Goal: Task Accomplishment & Management: Complete application form

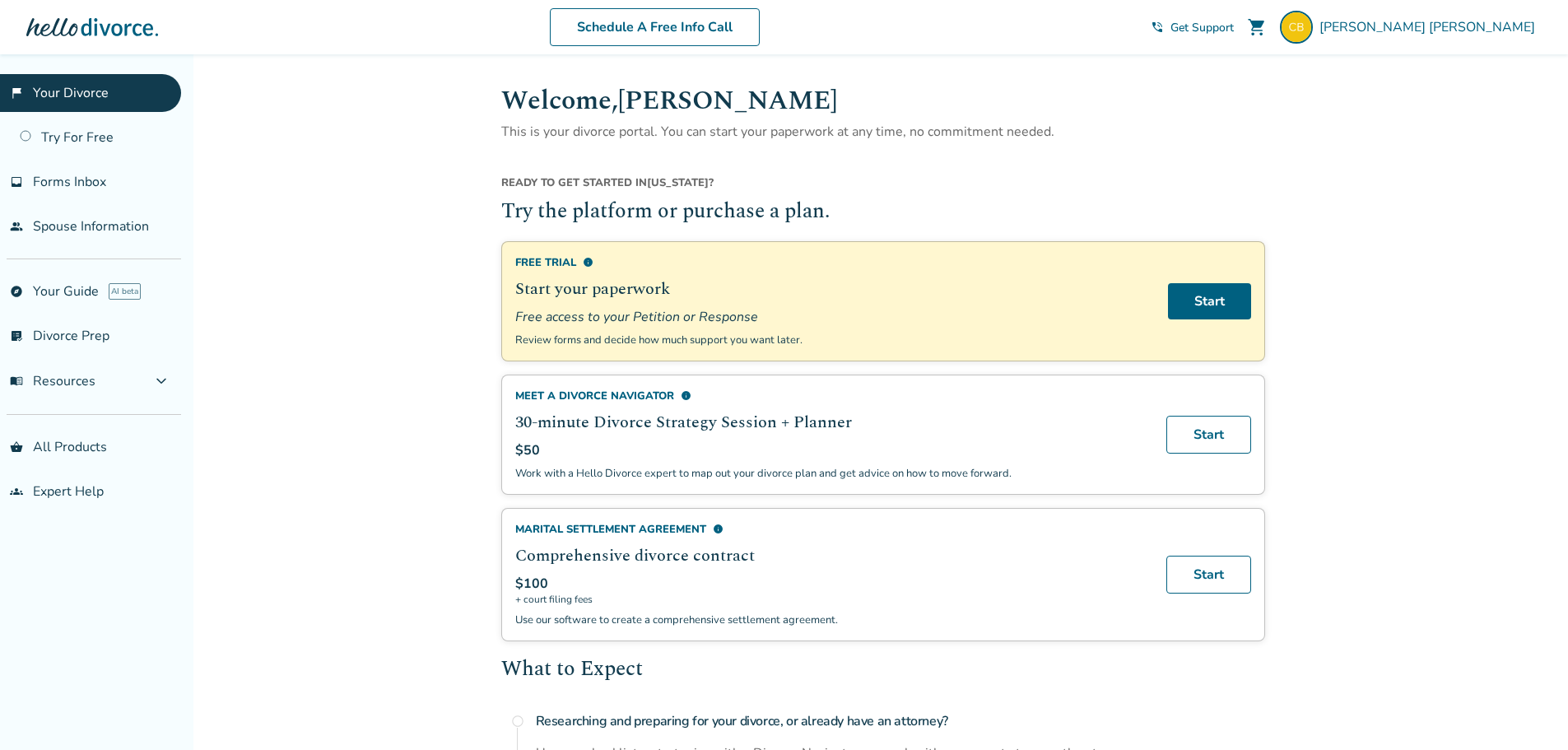
click at [59, 174] on span "Forms Inbox" at bounding box center [69, 181] width 73 height 18
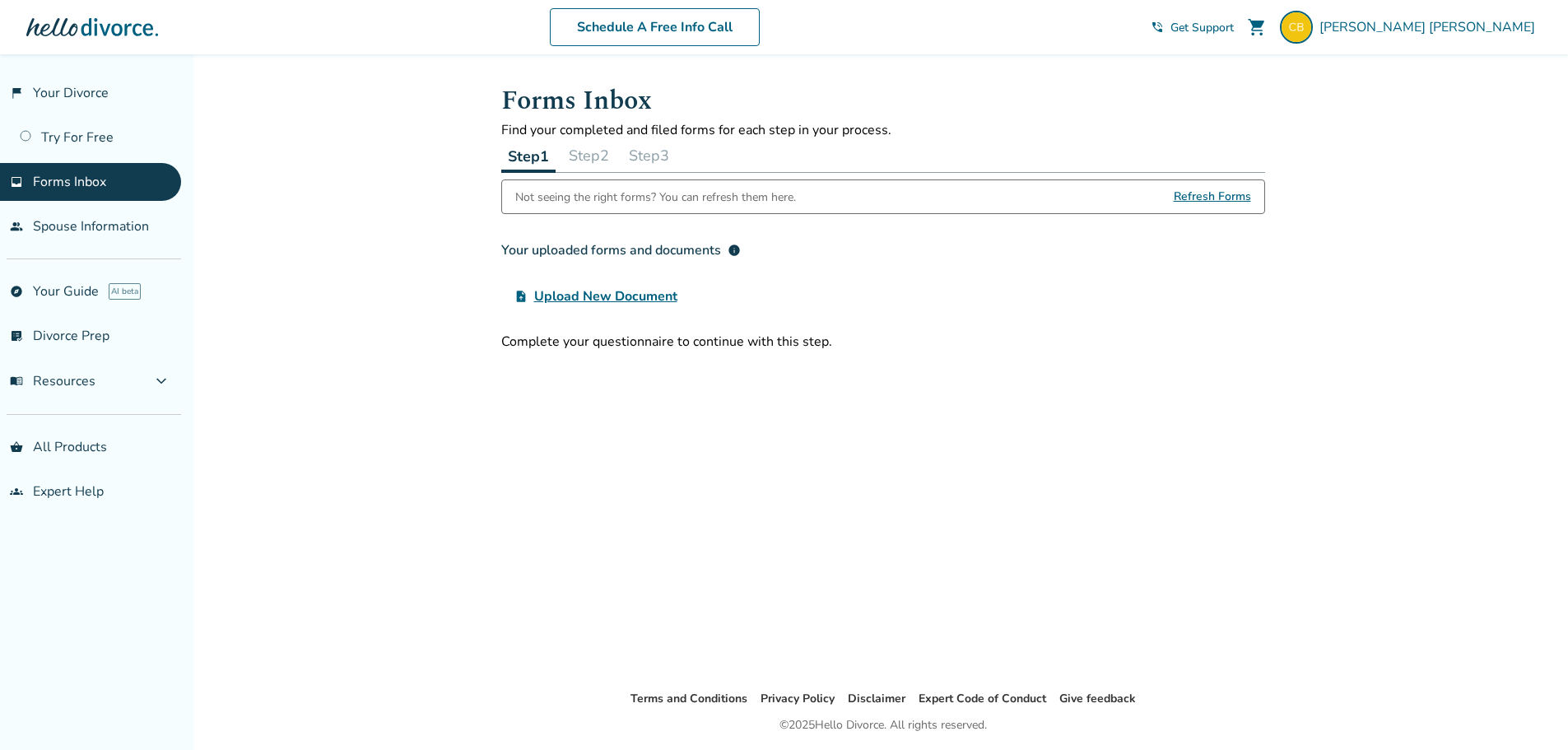
click at [591, 293] on span "Upload New Document" at bounding box center [606, 296] width 143 height 19
click at [0, 0] on input "upload_file Upload New Document" at bounding box center [0, 0] width 0 height 0
click at [594, 152] on button "Step 2" at bounding box center [589, 155] width 53 height 33
click at [526, 159] on button "Step 1" at bounding box center [527, 155] width 53 height 33
click at [1207, 198] on span "Refresh Forms" at bounding box center [1212, 197] width 77 height 33
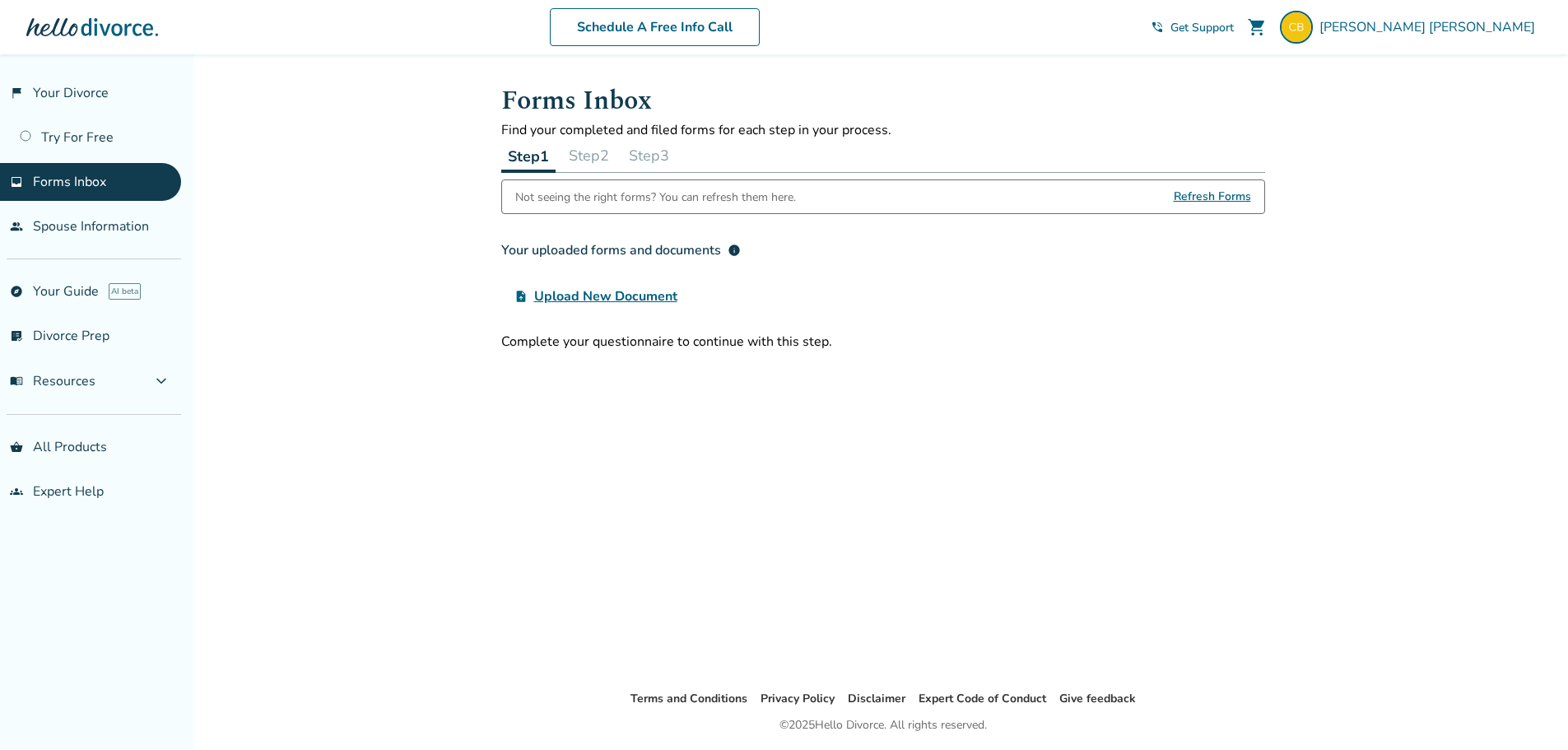
click at [69, 25] on div at bounding box center [92, 27] width 131 height 33
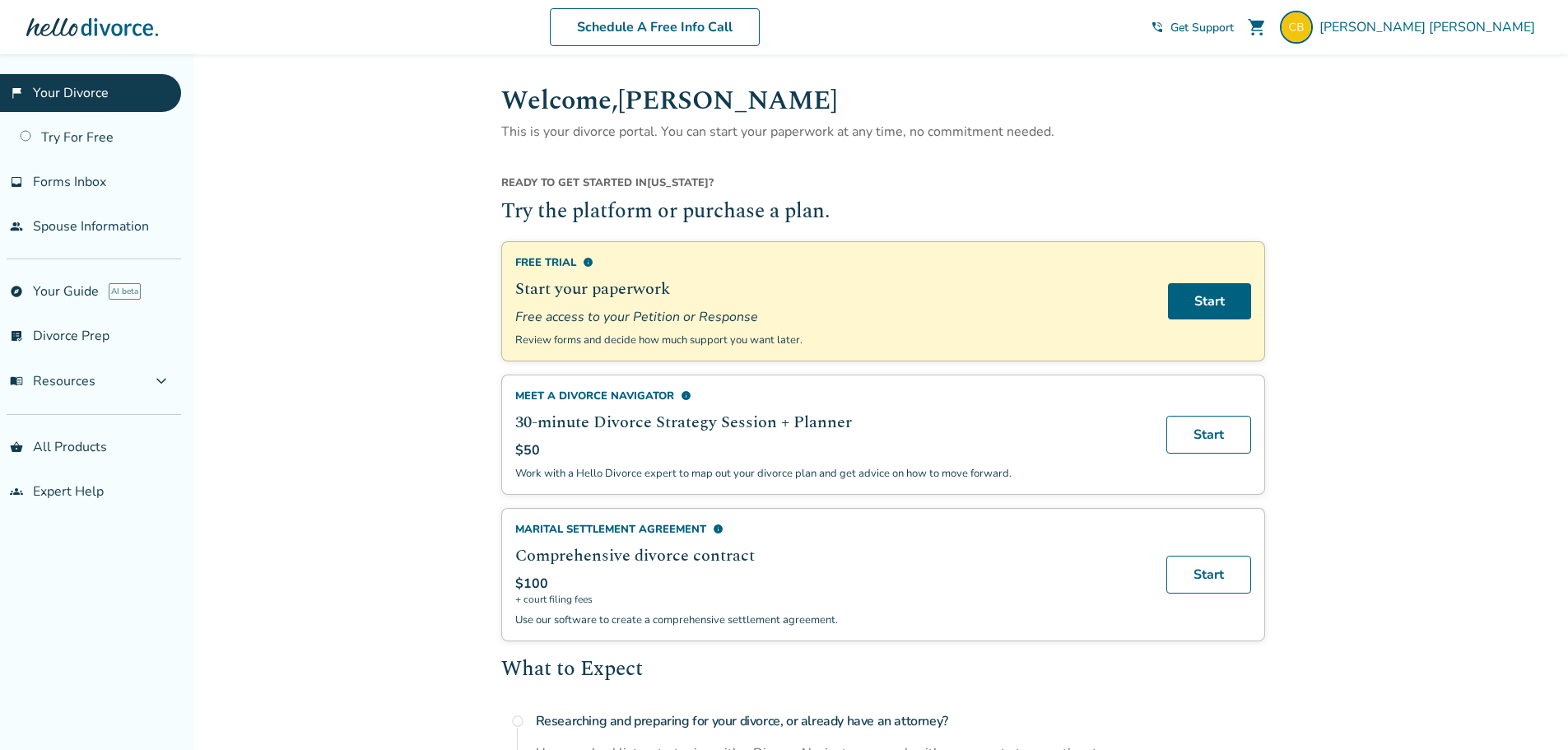
click at [1480, 25] on span "Celan Beausoleil" at bounding box center [1430, 27] width 222 height 18
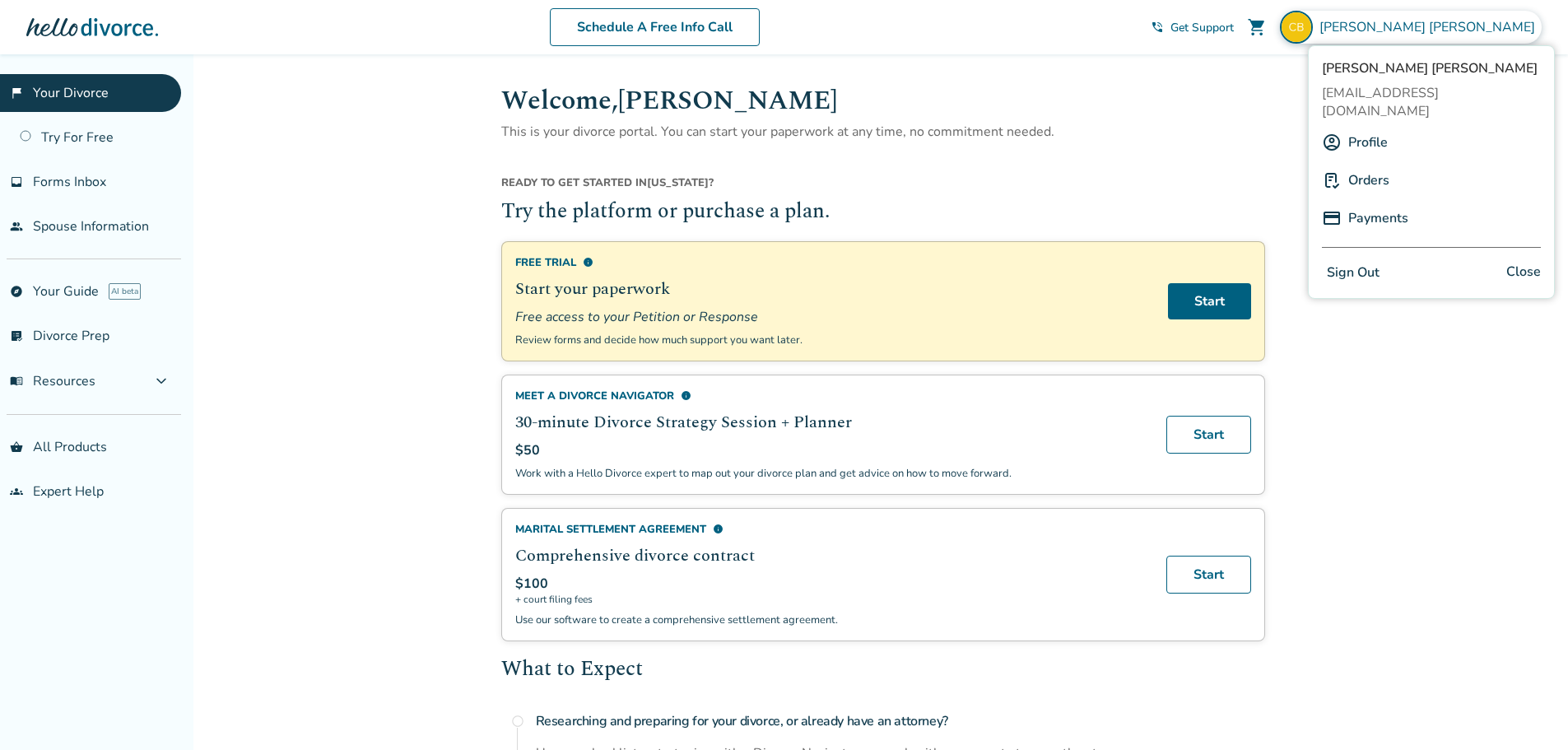
click at [1362, 126] on link "Profile" at bounding box center [1367, 142] width 40 height 31
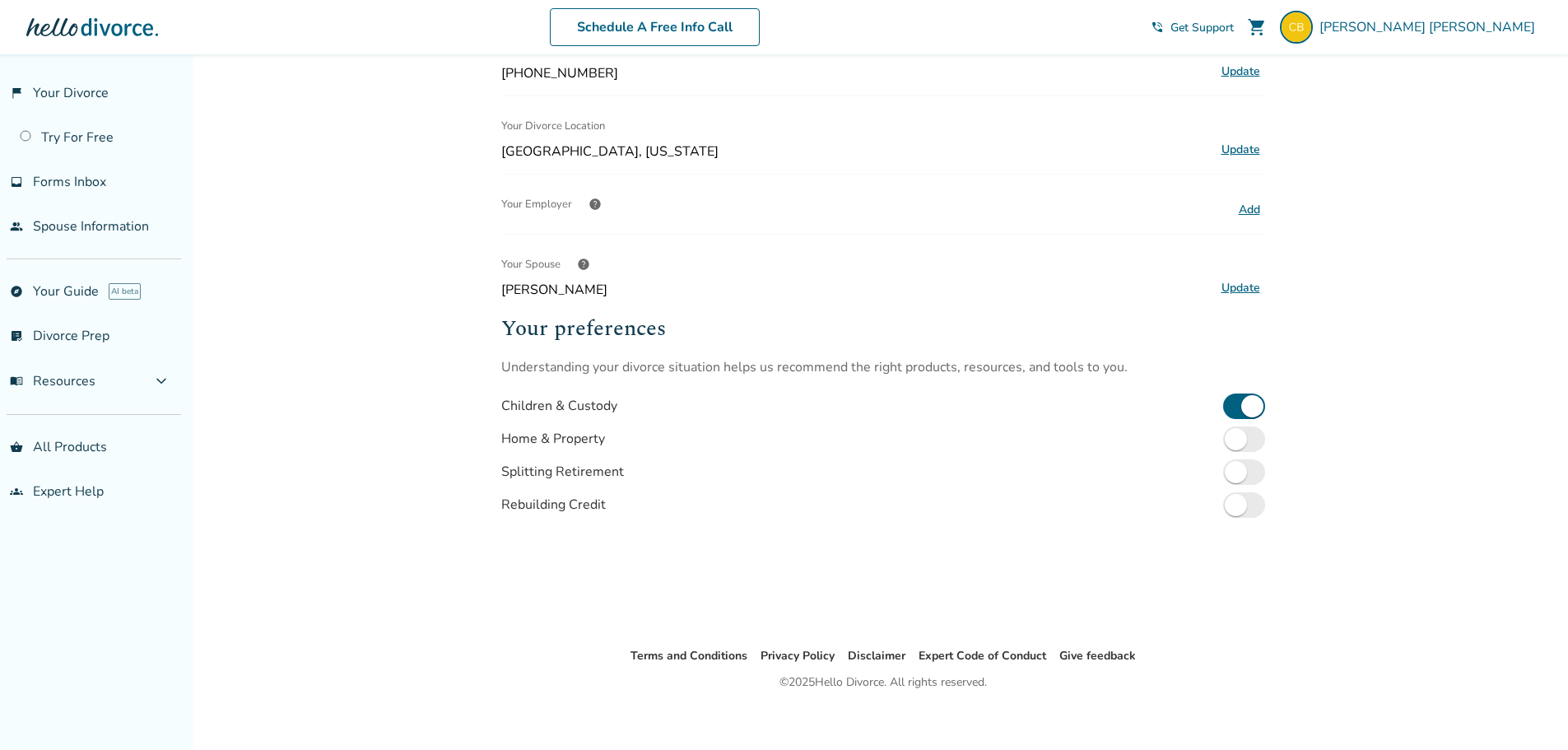
scroll to position [349, 0]
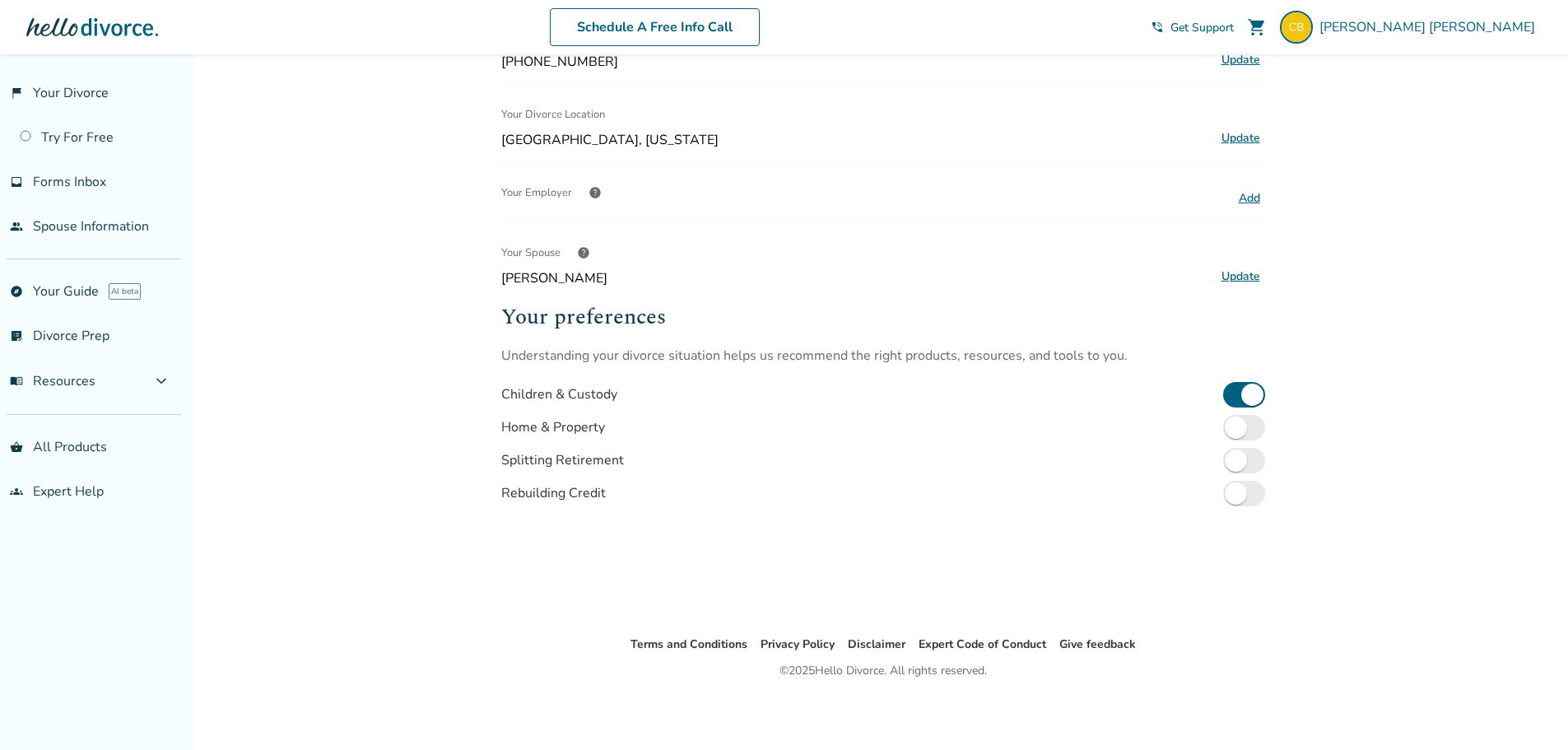
click at [43, 178] on span "Forms Inbox" at bounding box center [69, 181] width 73 height 18
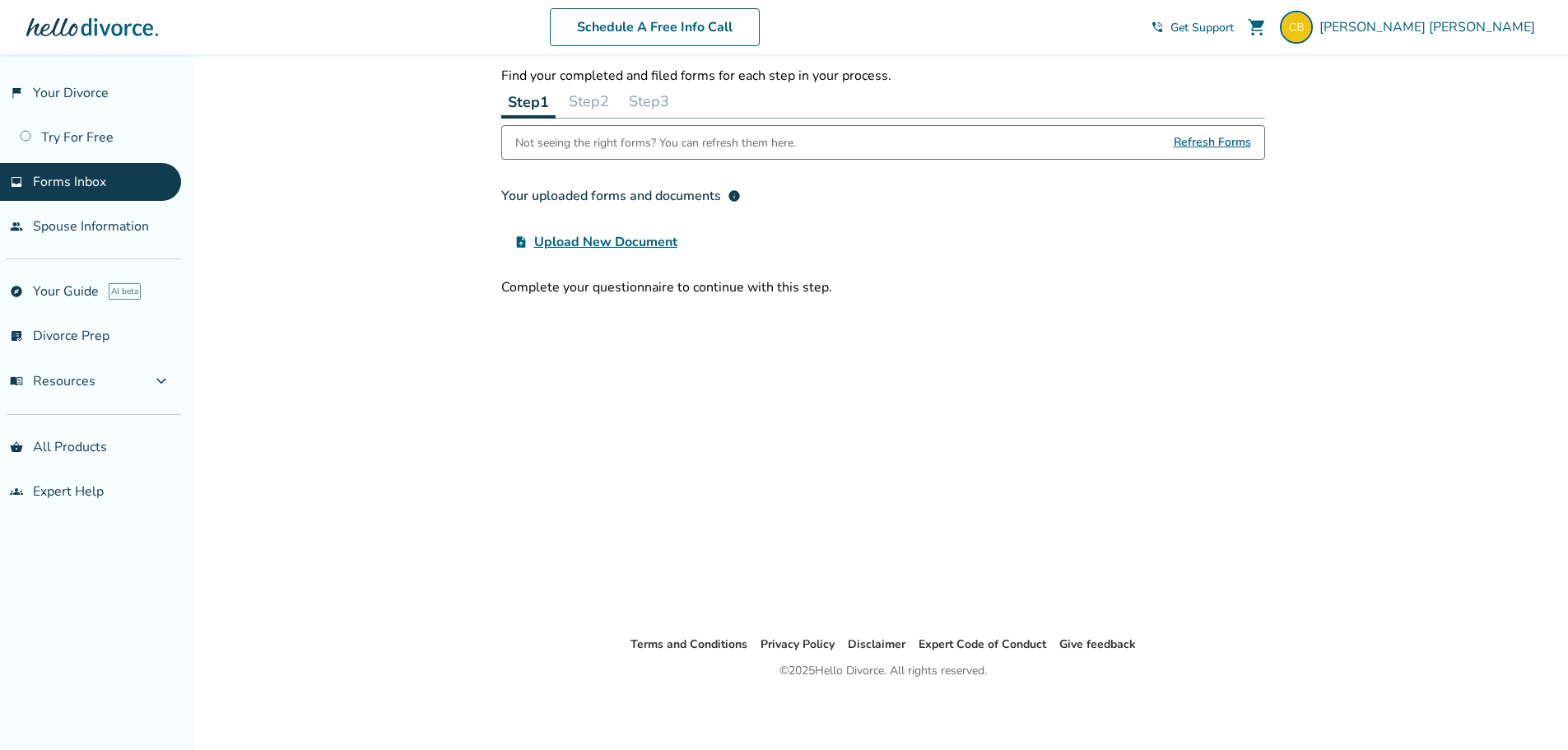
scroll to position [54, 0]
click at [589, 93] on button "Step 2" at bounding box center [589, 101] width 53 height 33
click at [926, 345] on div "Forms Inbox Find your completed and filed forms for each step in your process. …" at bounding box center [883, 318] width 790 height 635
click at [598, 108] on button "Step 2" at bounding box center [589, 101] width 54 height 34
click at [619, 145] on div "Not seeing the right forms? You can refresh them here." at bounding box center [655, 142] width 281 height 33
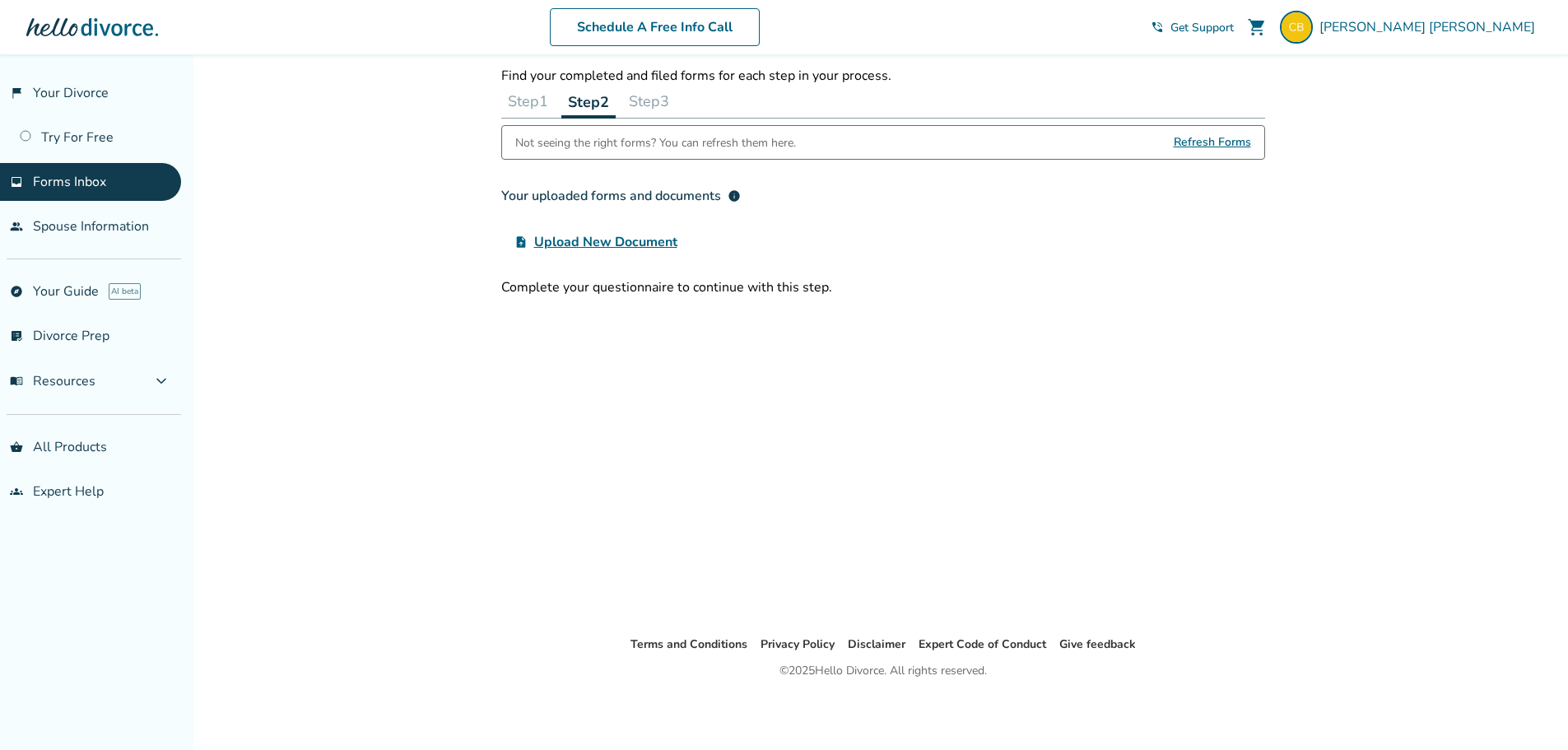
click at [1194, 146] on span "Refresh Forms" at bounding box center [1212, 142] width 77 height 33
click at [1111, 147] on div "Not seeing the right forms? You can refresh them here. Refresh Forms" at bounding box center [883, 143] width 764 height 35
click at [1191, 140] on span "Refresh Forms" at bounding box center [1212, 142] width 77 height 33
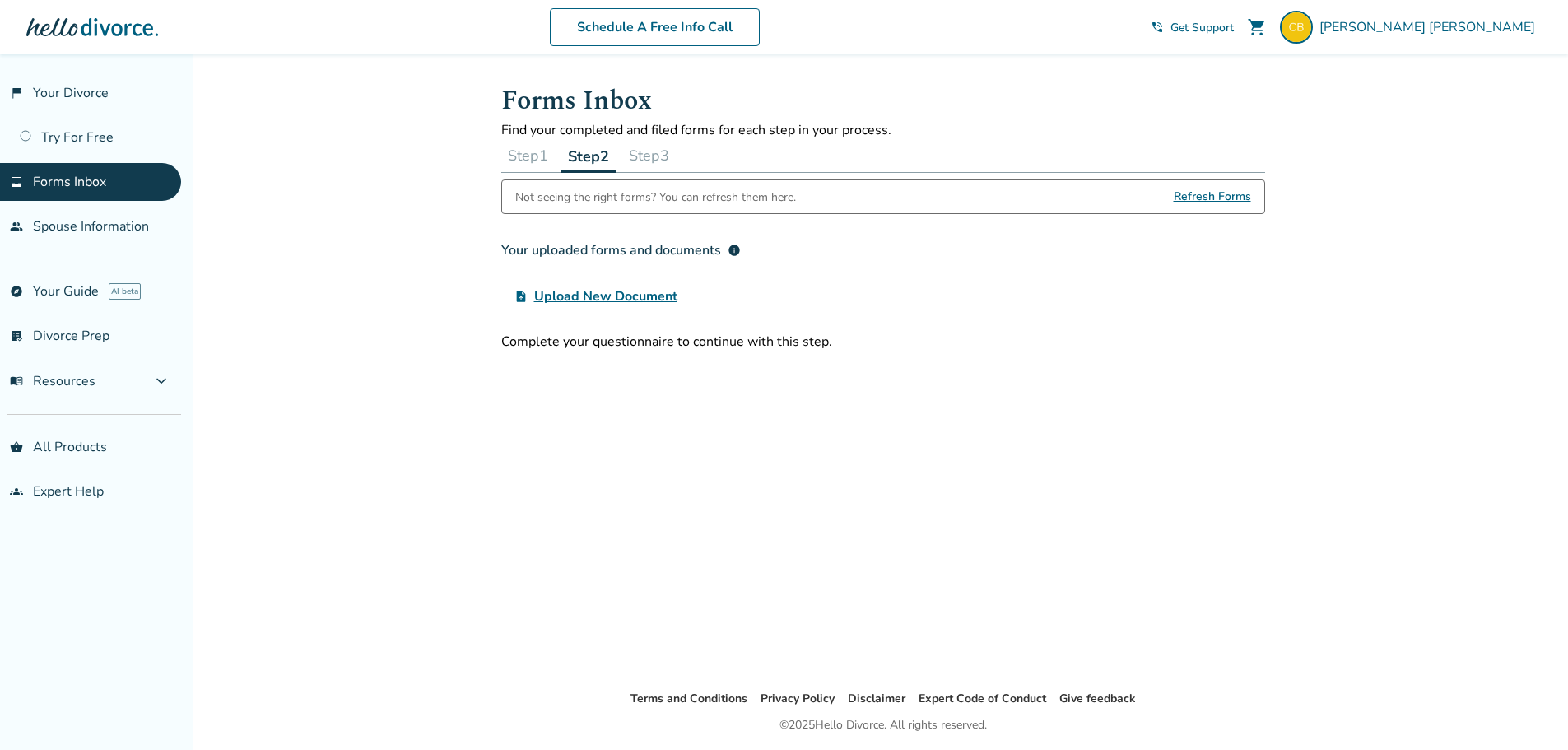
click at [642, 190] on div "Not seeing the right forms? You can refresh them here." at bounding box center [655, 197] width 281 height 33
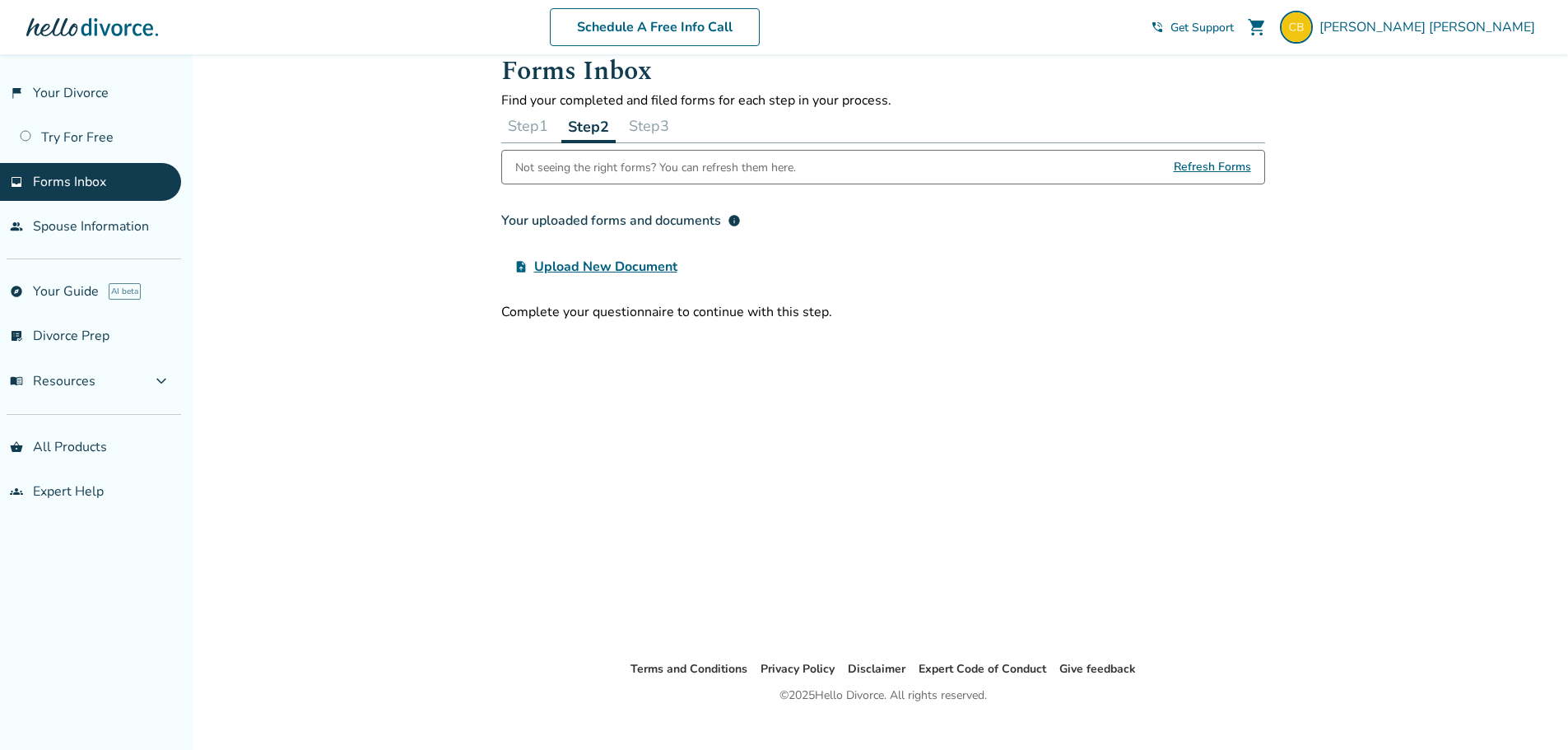
scroll to position [54, 0]
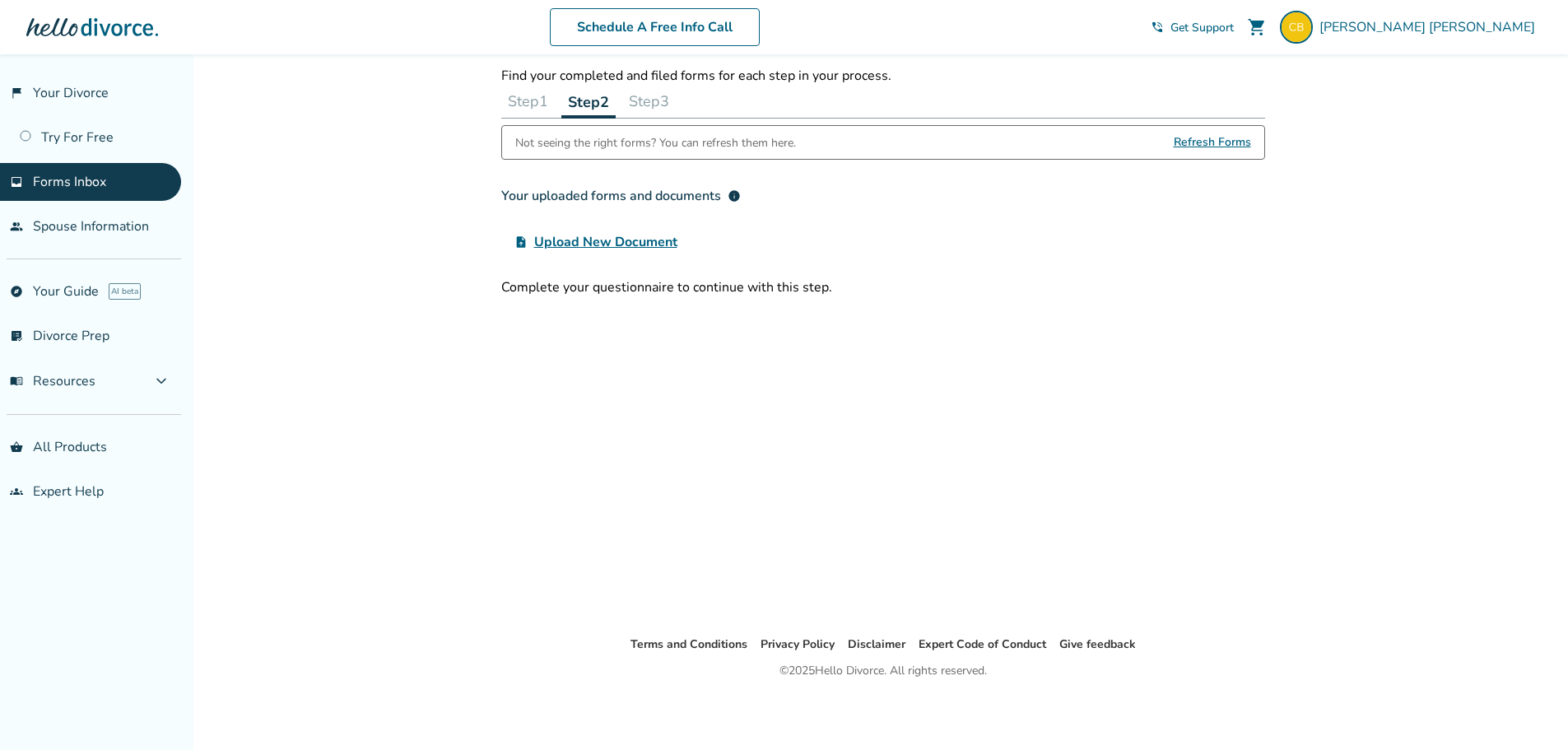
click at [646, 101] on button "Step 3" at bounding box center [648, 101] width 53 height 33
click at [595, 107] on button "Step 2" at bounding box center [588, 101] width 53 height 33
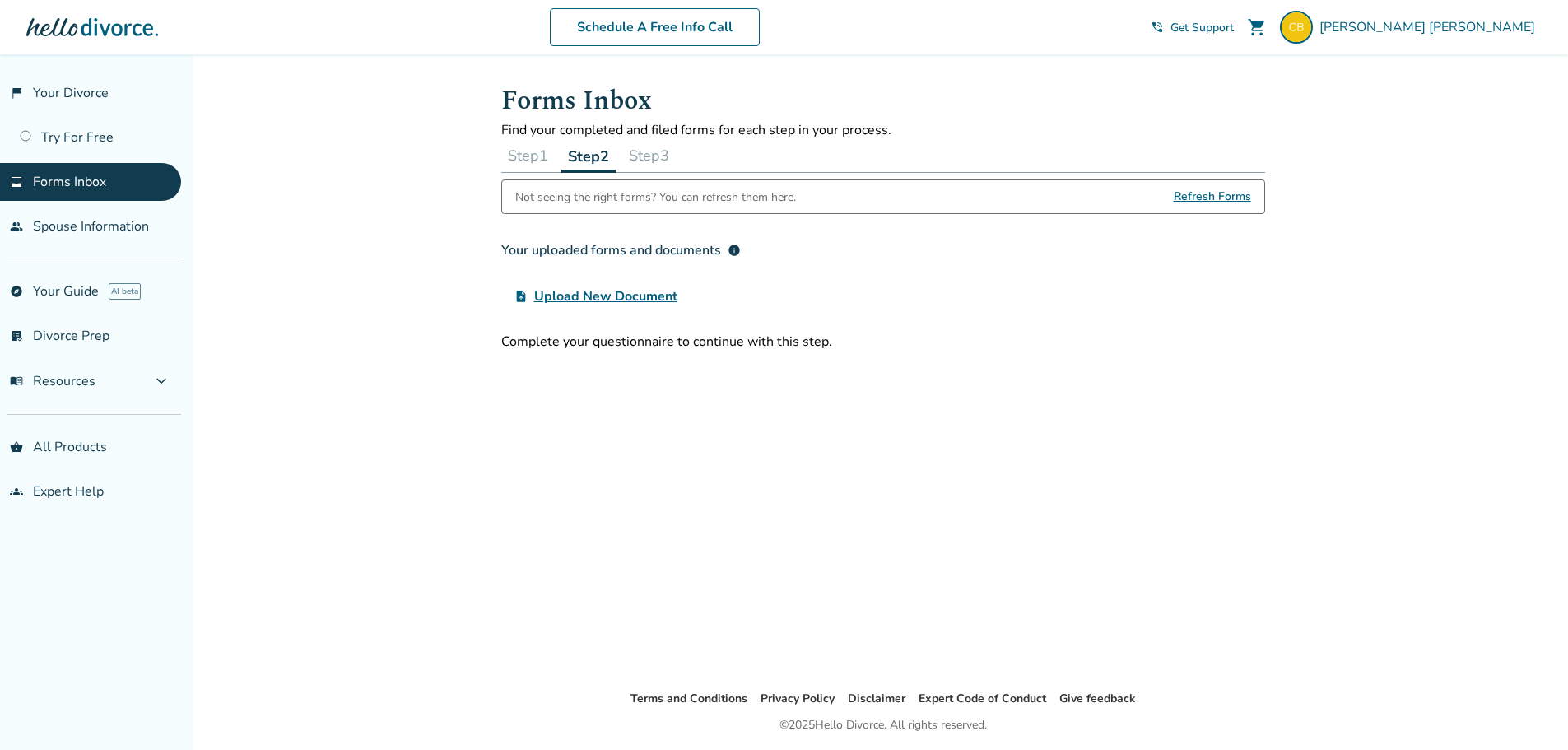
click at [589, 152] on button "Step 2" at bounding box center [589, 155] width 54 height 34
click at [60, 88] on link "flag_2 Your Divorce" at bounding box center [91, 93] width 181 height 38
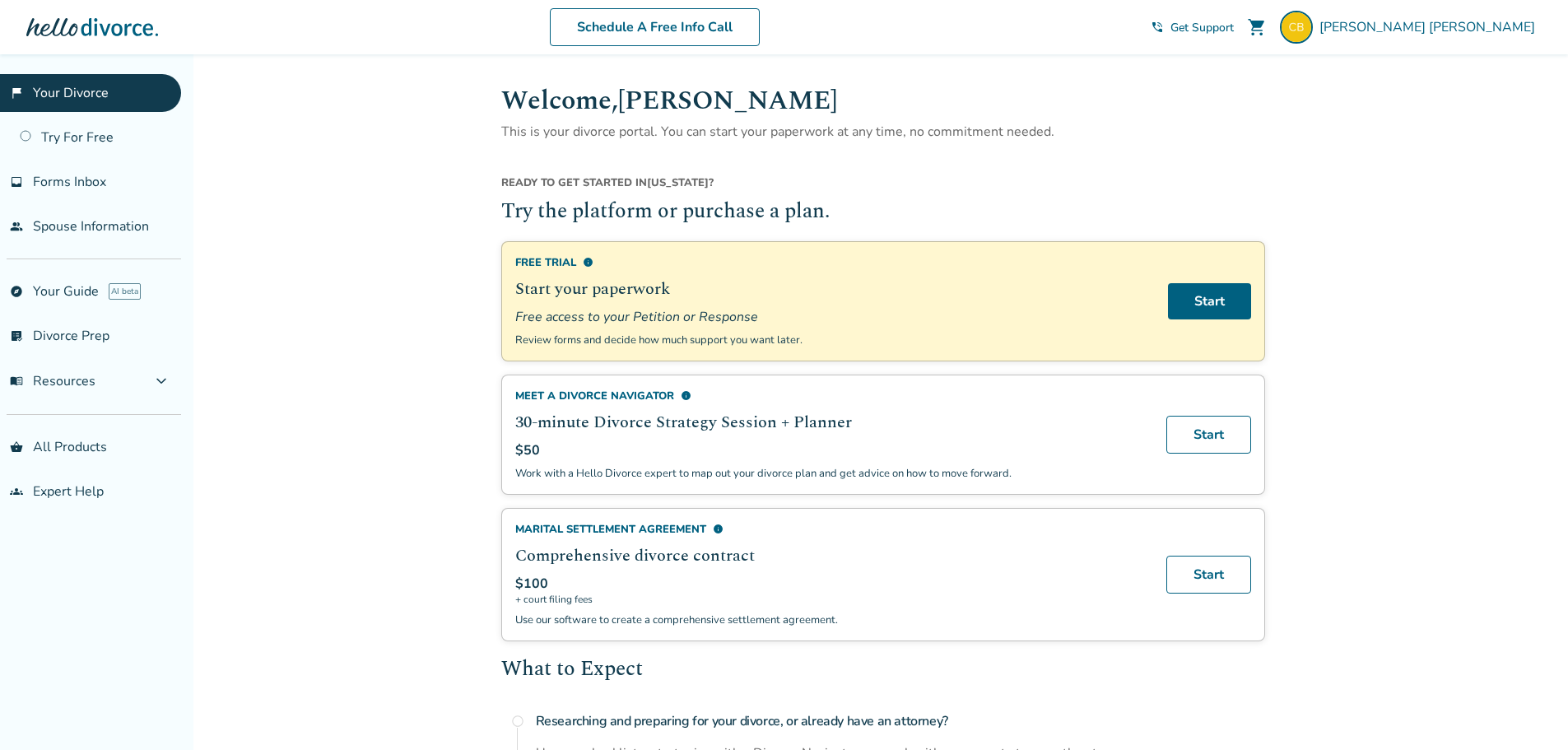
click at [59, 178] on span "Forms Inbox" at bounding box center [69, 181] width 73 height 18
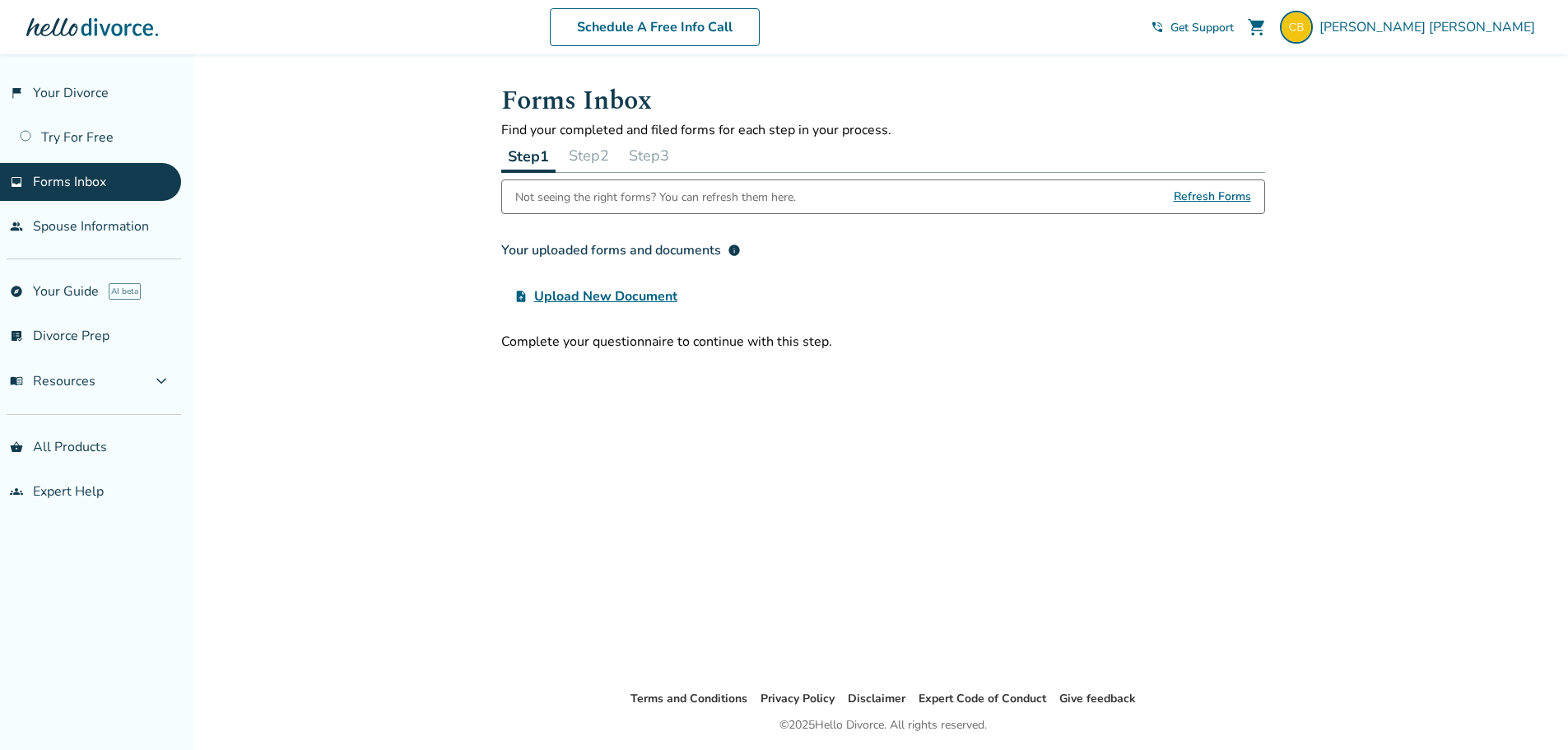
click at [593, 149] on button "Step 2" at bounding box center [589, 155] width 53 height 33
click at [828, 392] on div "Forms Inbox Find your completed and filed forms for each step in your process. …" at bounding box center [883, 372] width 790 height 635
click at [745, 350] on div "Forms Inbox Find your completed and filed forms for each step in your process. …" at bounding box center [883, 372] width 790 height 635
click at [765, 343] on div "Complete your questionnaire to continue with this step." at bounding box center [883, 342] width 764 height 18
click at [769, 343] on div "Complete your questionnaire to continue with this step." at bounding box center [883, 342] width 764 height 18
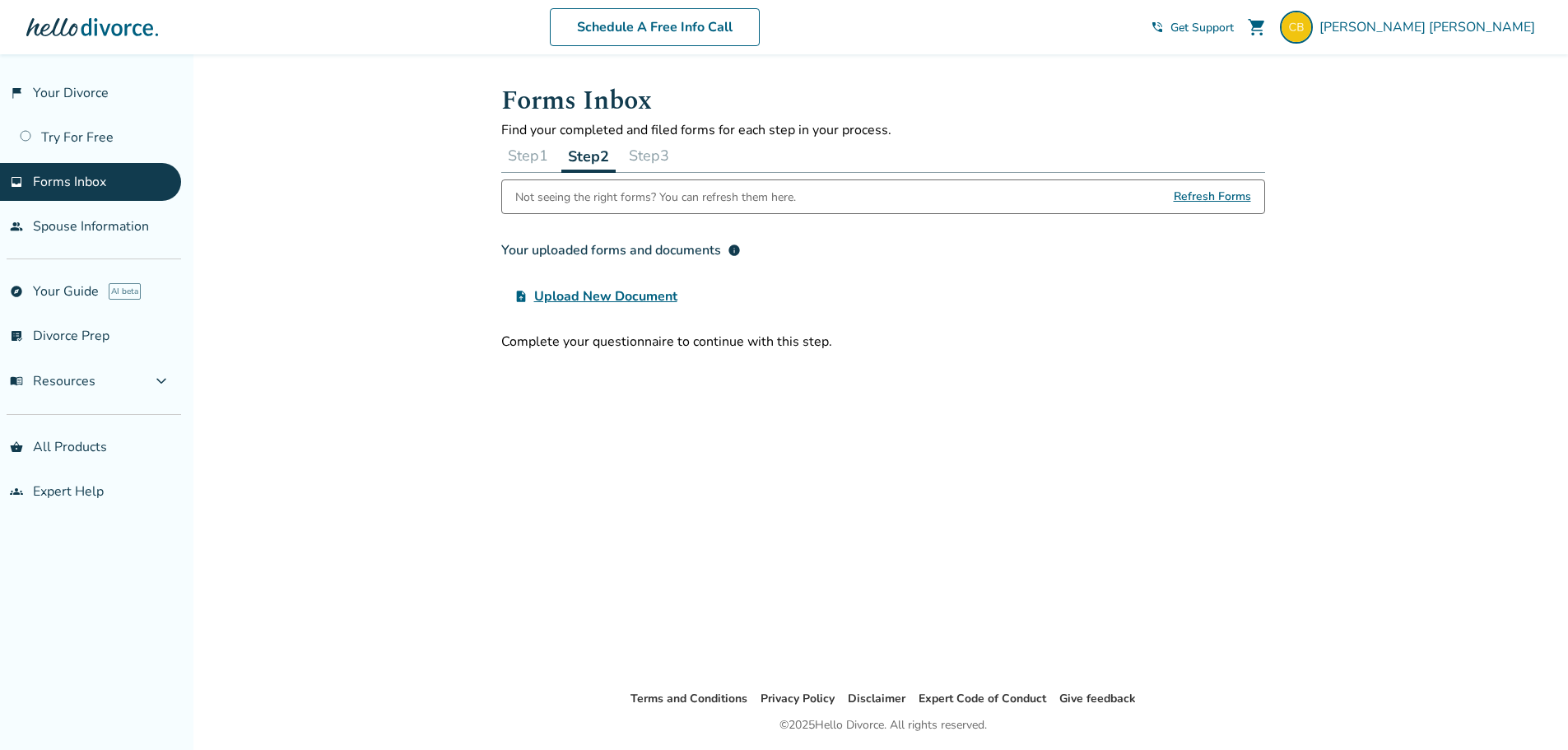
click at [637, 252] on div "Your uploaded forms and documents info" at bounding box center [620, 250] width 239 height 19
click at [719, 254] on div "Your uploaded forms and documents info" at bounding box center [620, 250] width 239 height 19
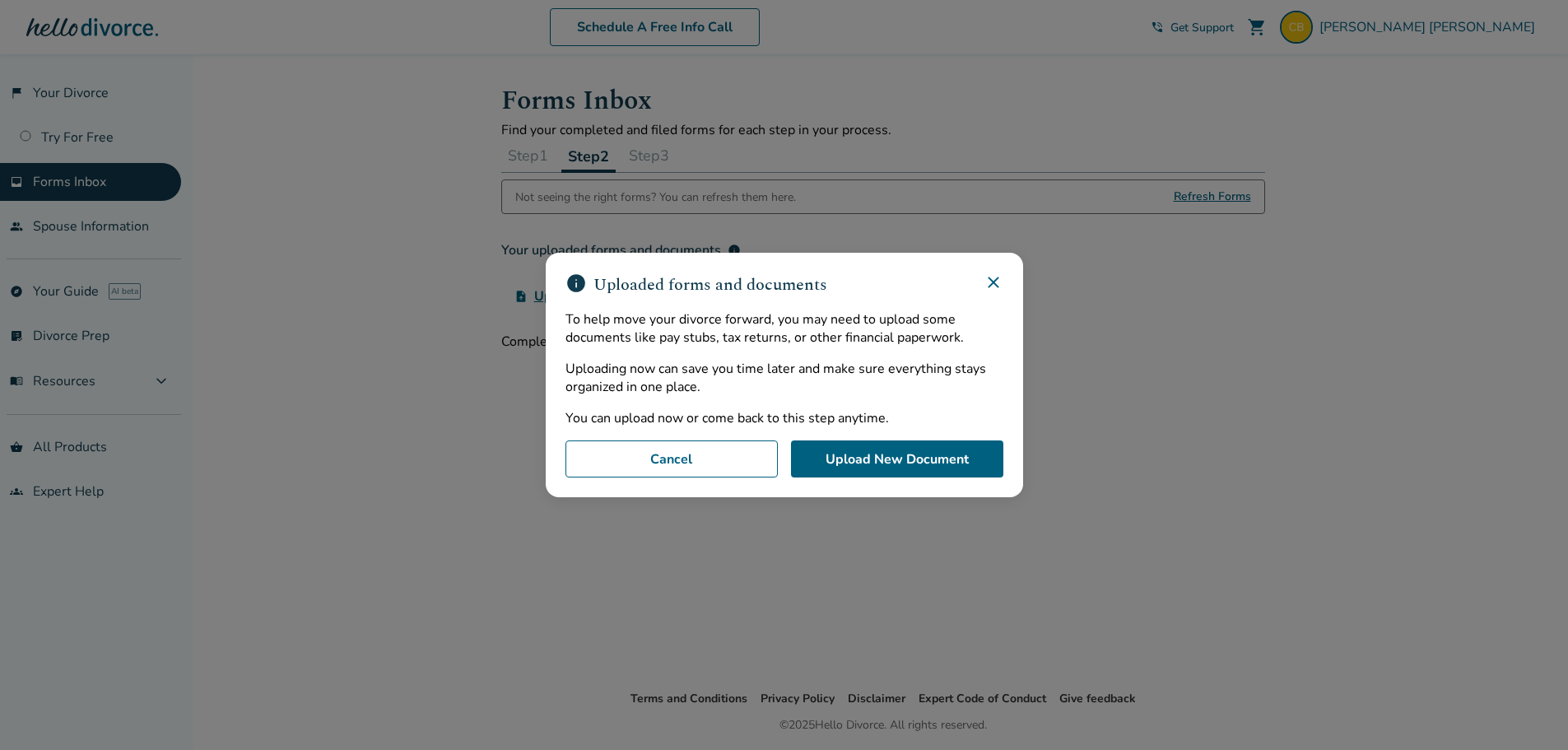
click at [999, 281] on icon at bounding box center [993, 282] width 11 height 11
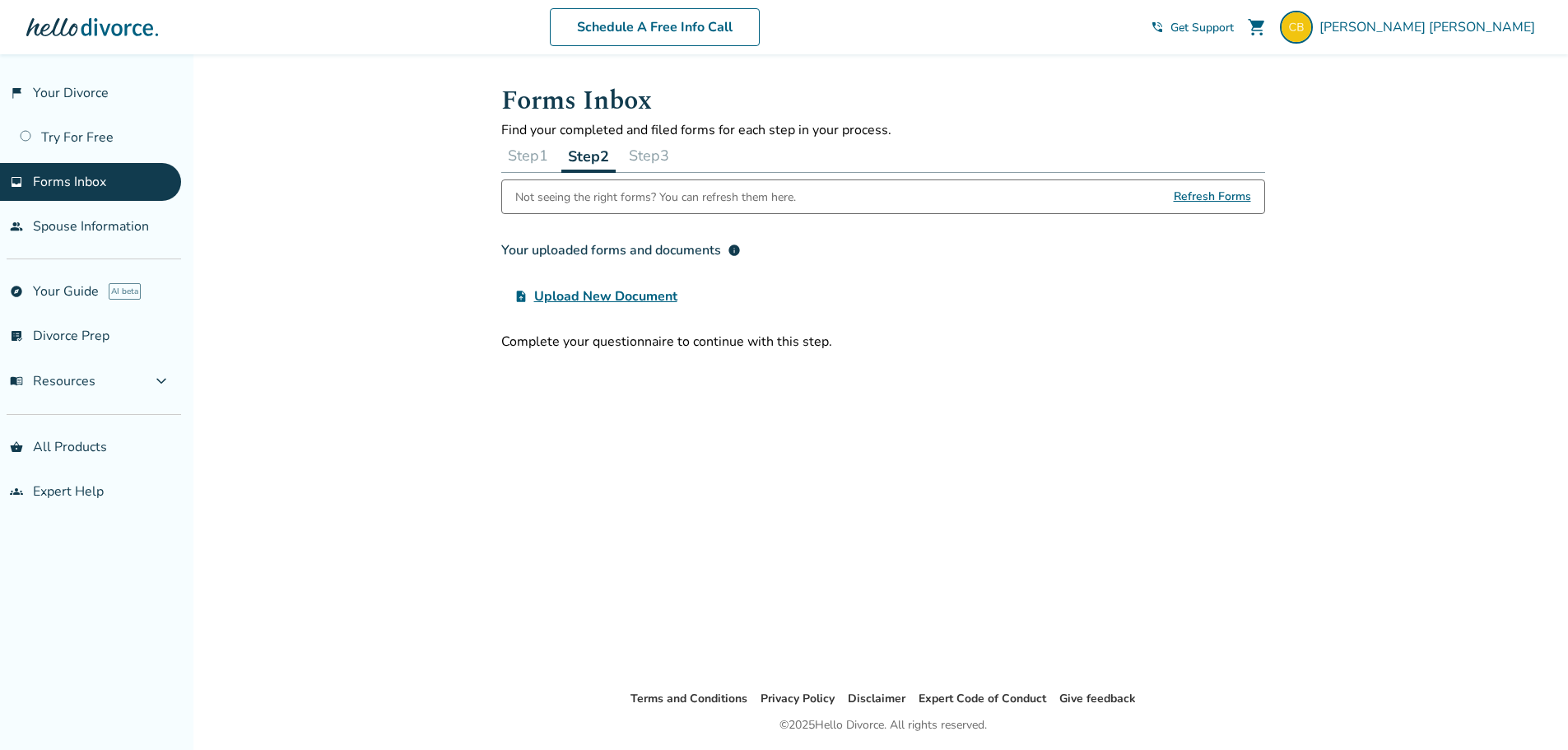
click at [1184, 192] on span "Refresh Forms" at bounding box center [1212, 197] width 77 height 33
click at [1191, 196] on span "Refresh Forms" at bounding box center [1212, 197] width 77 height 33
click at [1190, 198] on span "Refresh Forms" at bounding box center [1212, 197] width 77 height 33
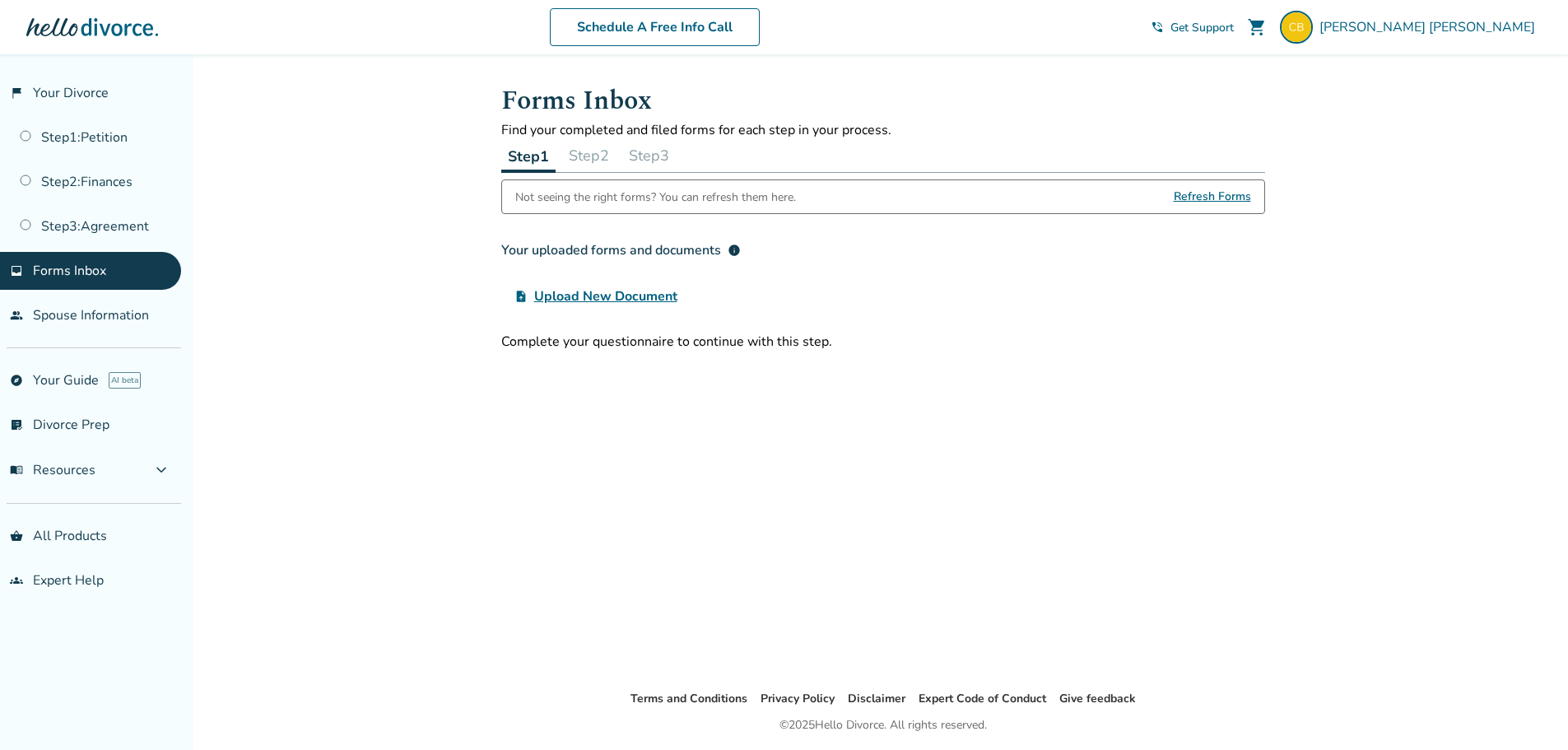
click at [1196, 193] on span "Refresh Forms" at bounding box center [1212, 197] width 77 height 33
click at [601, 150] on button "Step 2" at bounding box center [589, 155] width 53 height 33
click at [1189, 192] on span "Refresh Forms" at bounding box center [1212, 197] width 77 height 33
click at [1197, 193] on span "Refresh Forms" at bounding box center [1212, 197] width 77 height 33
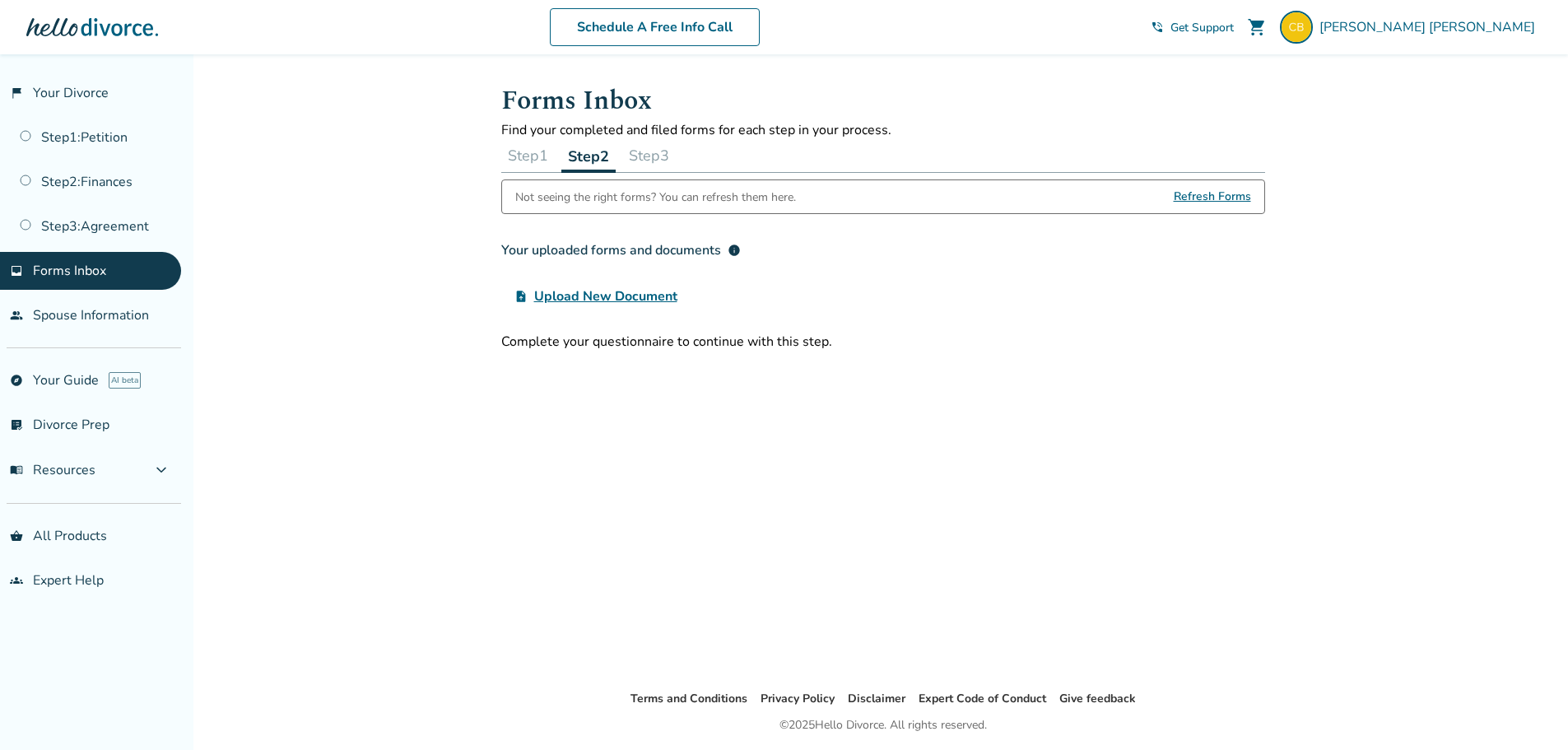
click at [1060, 186] on div "Not seeing the right forms? You can refresh them here. Refresh Forms" at bounding box center [883, 197] width 764 height 35
click at [986, 292] on div "upload_file Upload New Document" at bounding box center [883, 296] width 764 height 33
click at [656, 153] on button "Step 3" at bounding box center [648, 155] width 53 height 33
click at [592, 153] on button "Step 2" at bounding box center [588, 155] width 53 height 33
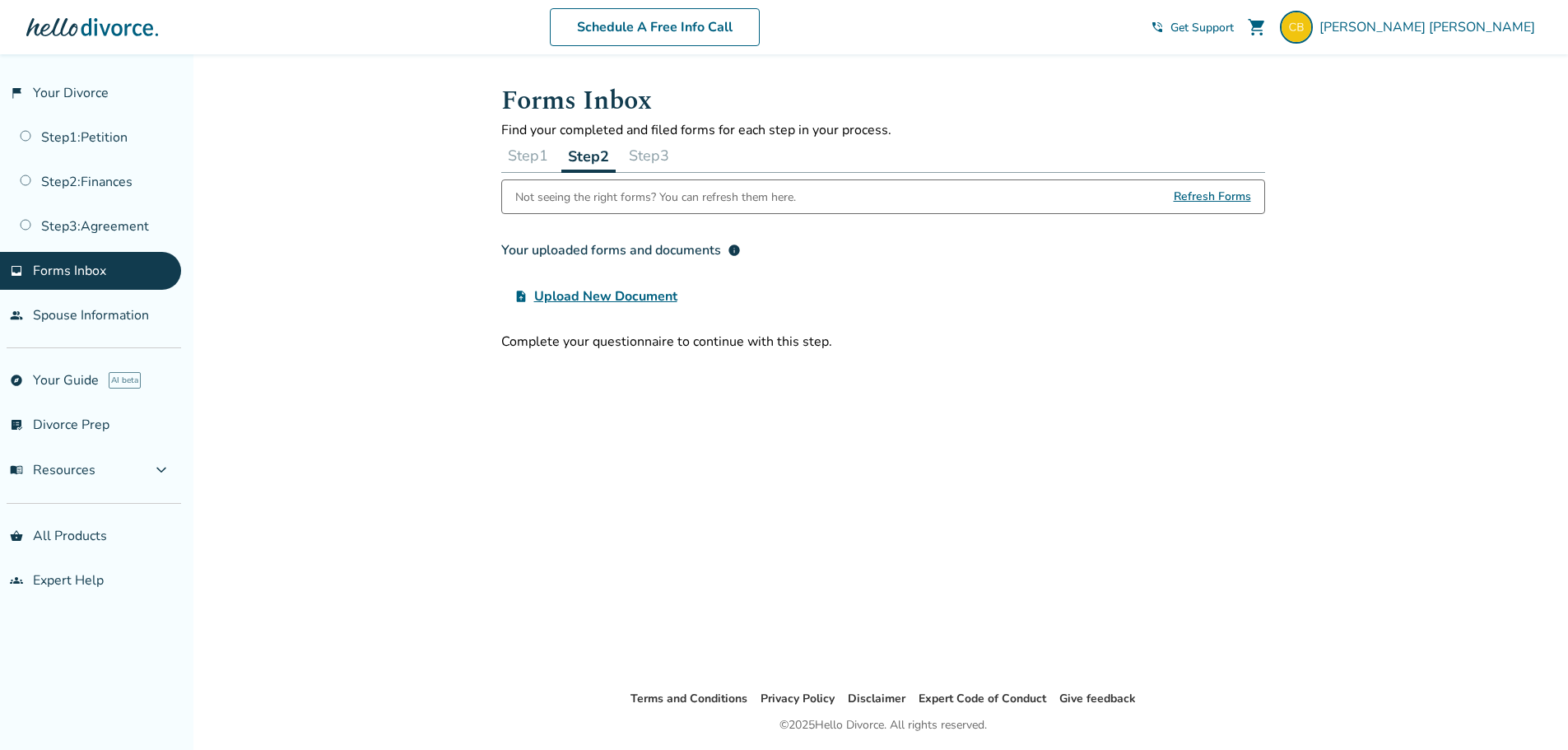
click at [515, 151] on button "Step 1" at bounding box center [527, 155] width 53 height 33
click at [588, 153] on button "Step 2" at bounding box center [589, 155] width 53 height 33
click at [94, 137] on link "Step 1 : Petition" at bounding box center [91, 137] width 181 height 38
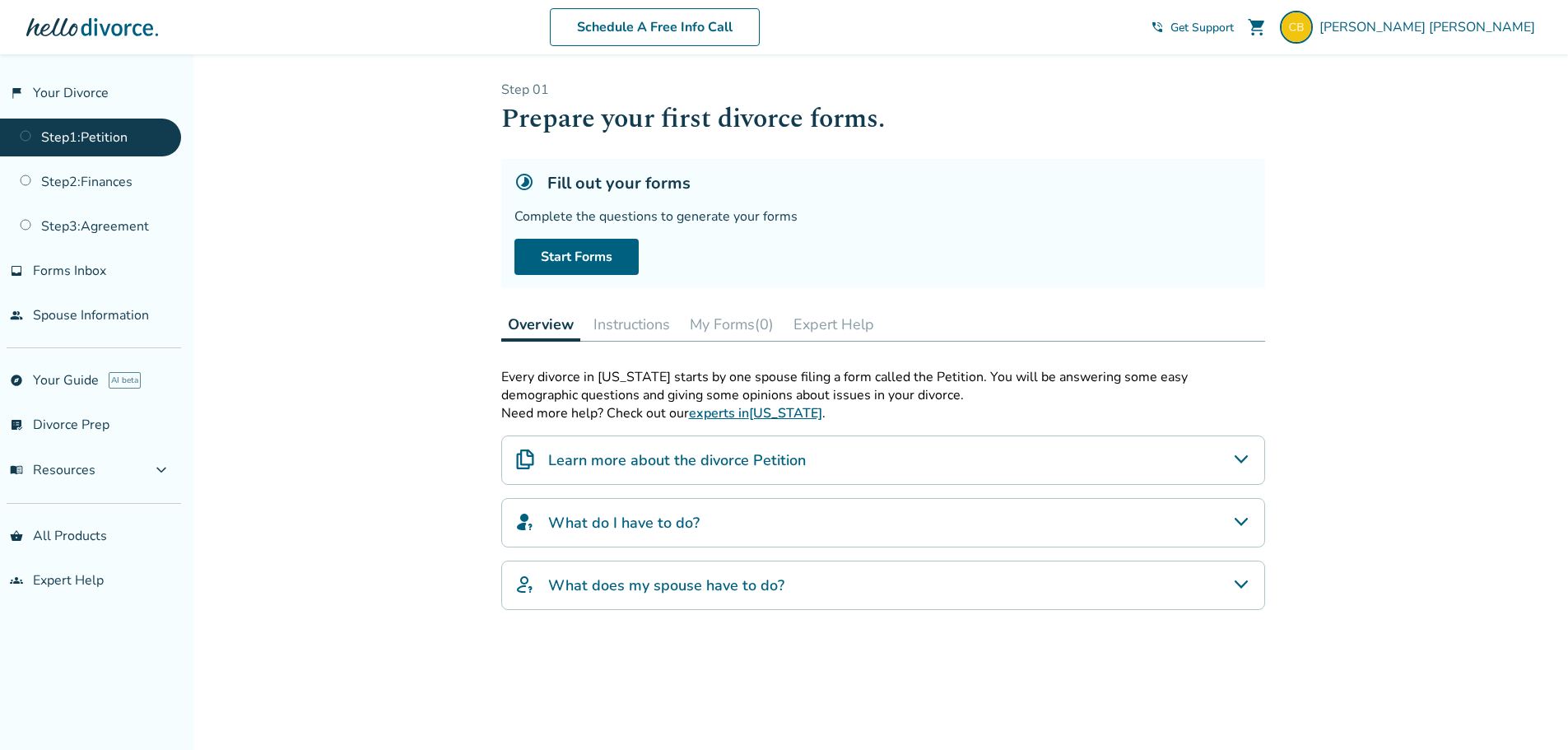
click at [92, 184] on link "Step 2 : Finances" at bounding box center [91, 181] width 181 height 38
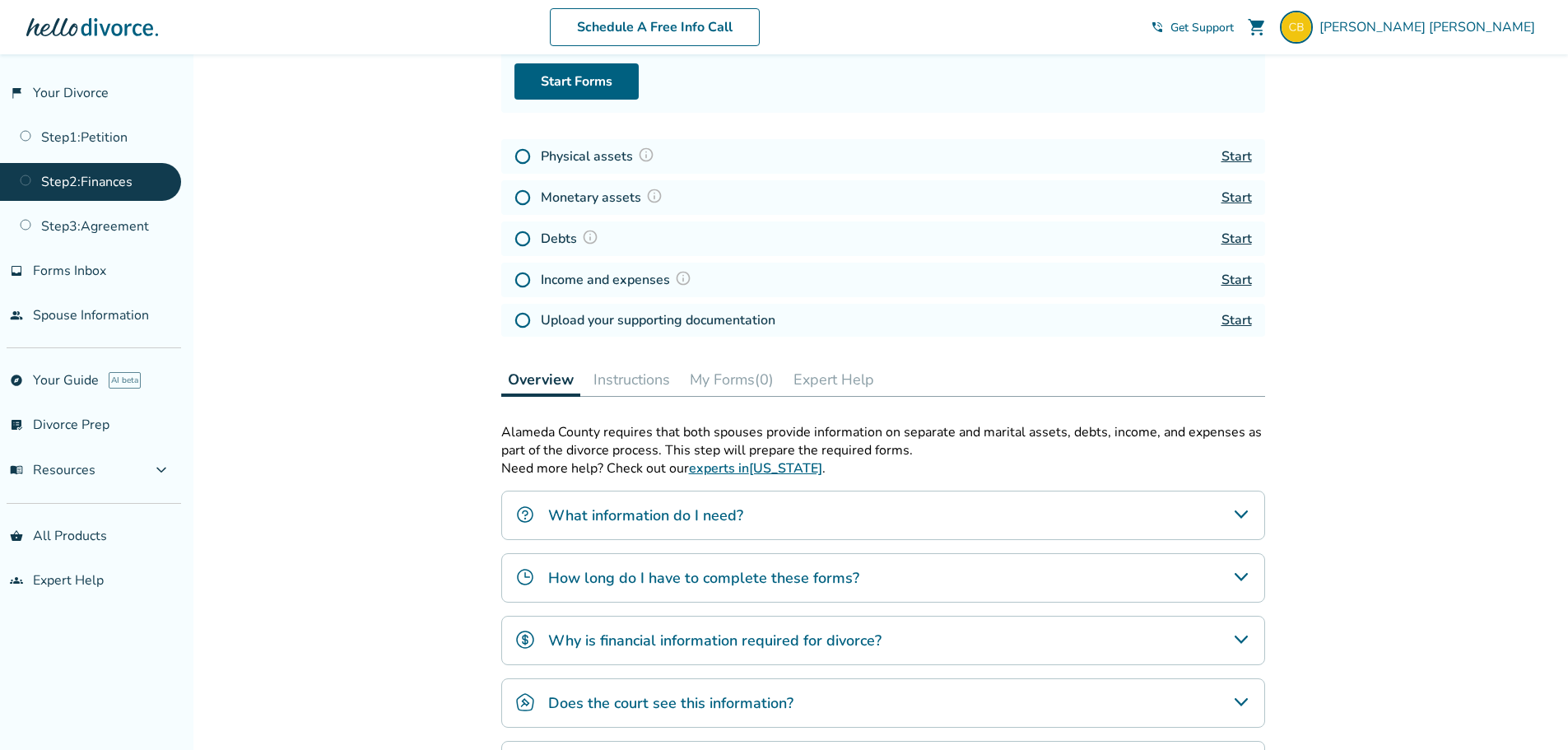
scroll to position [247, 0]
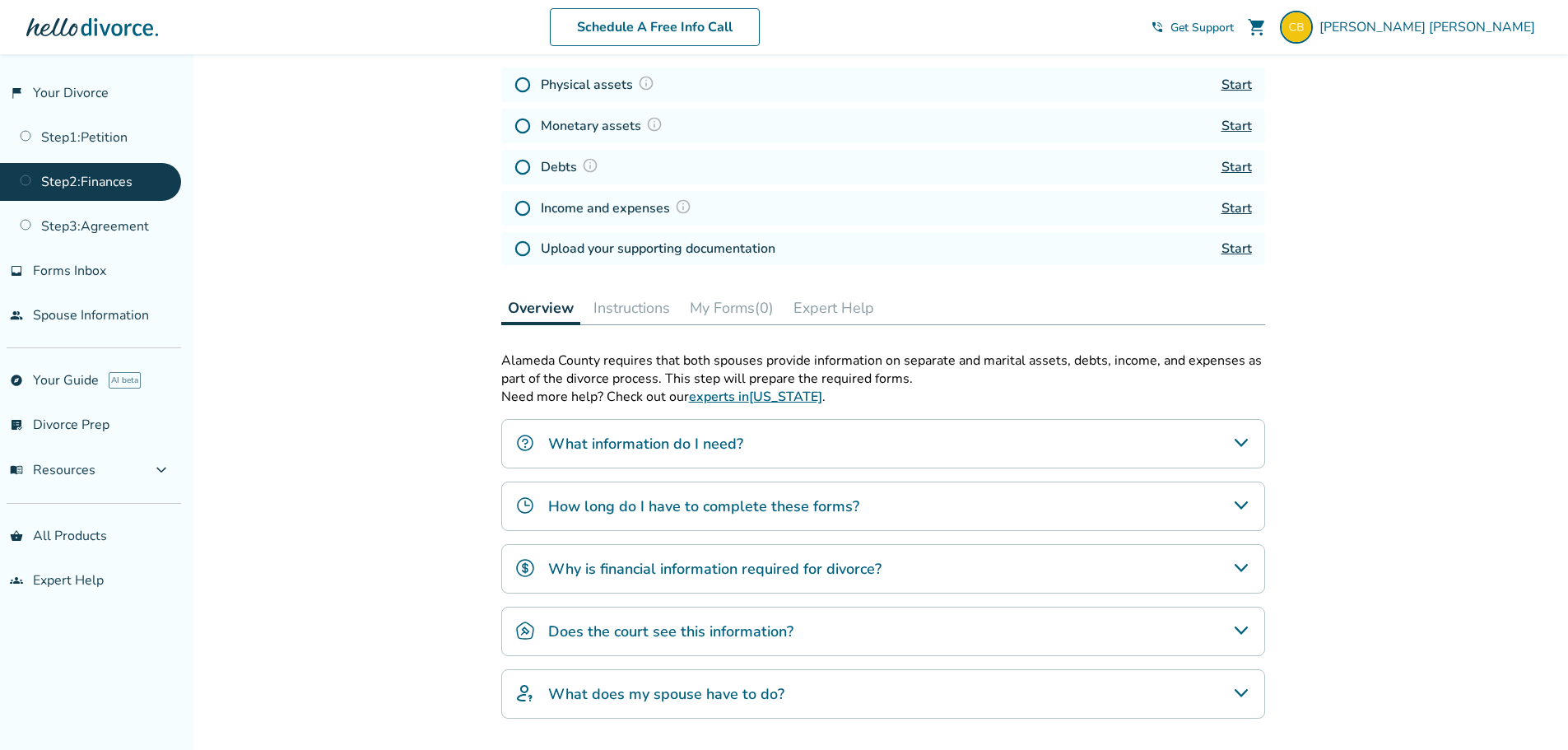
click at [640, 440] on h4 "What information do I need?" at bounding box center [646, 444] width 195 height 21
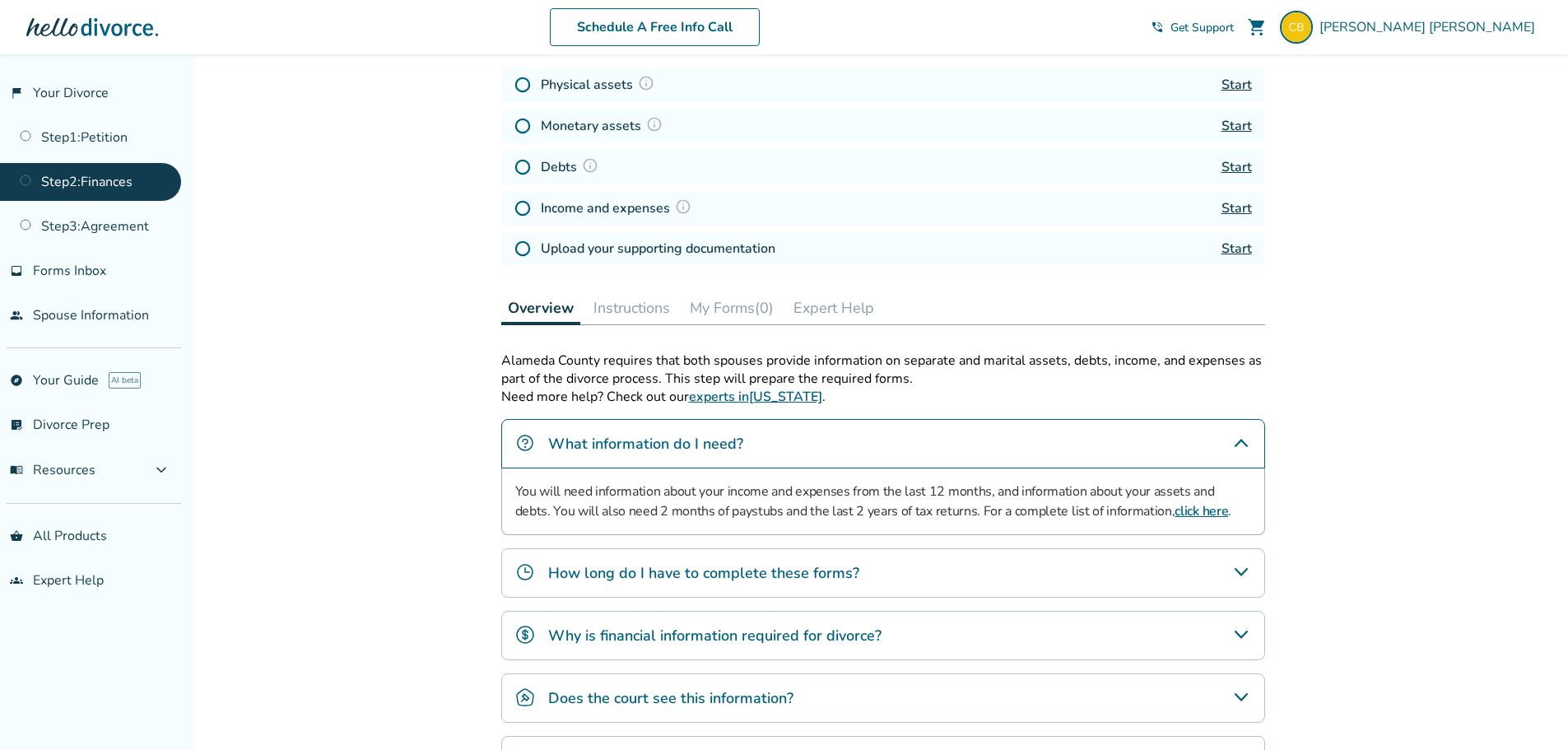
scroll to position [0, 0]
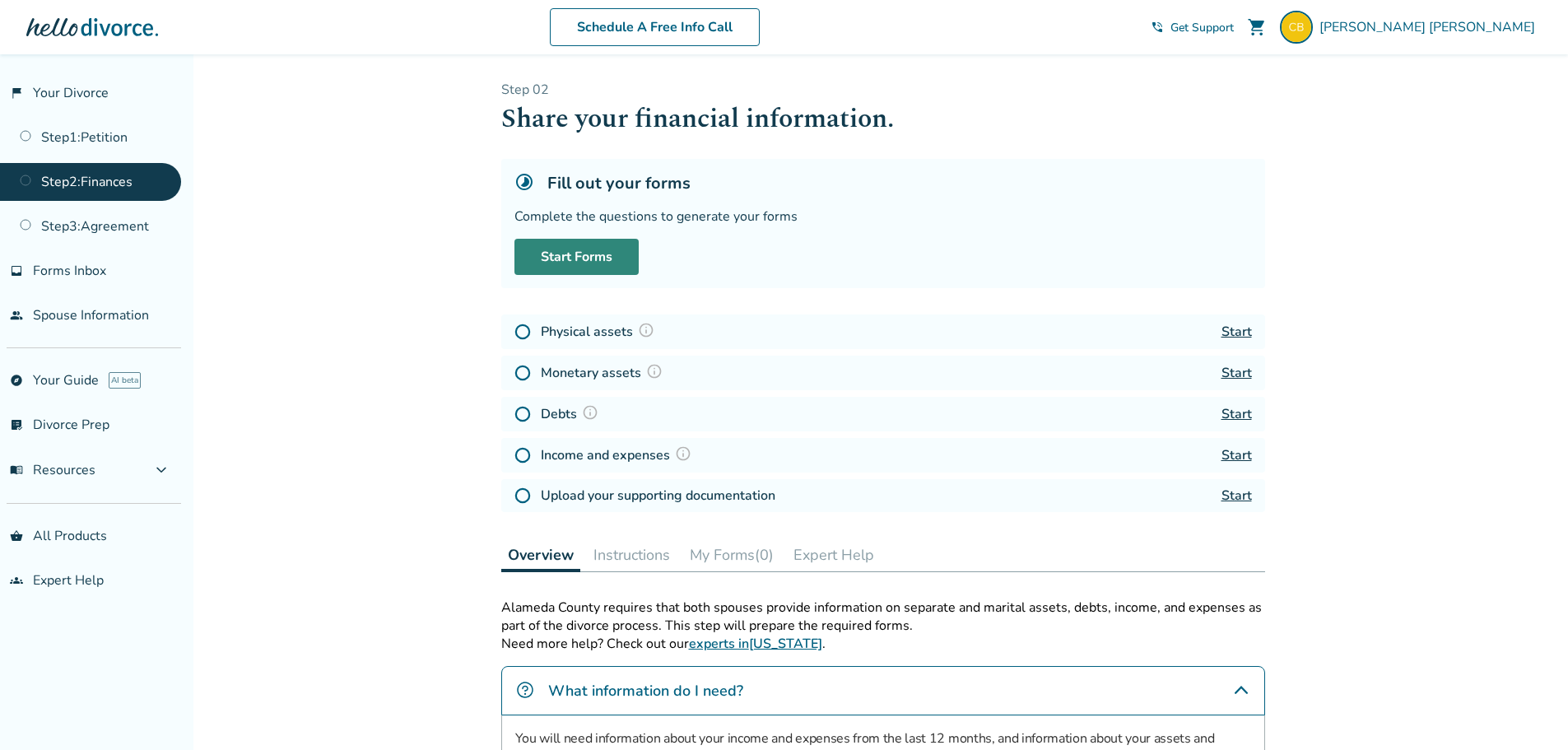
click at [570, 257] on link "Start Forms" at bounding box center [576, 257] width 124 height 37
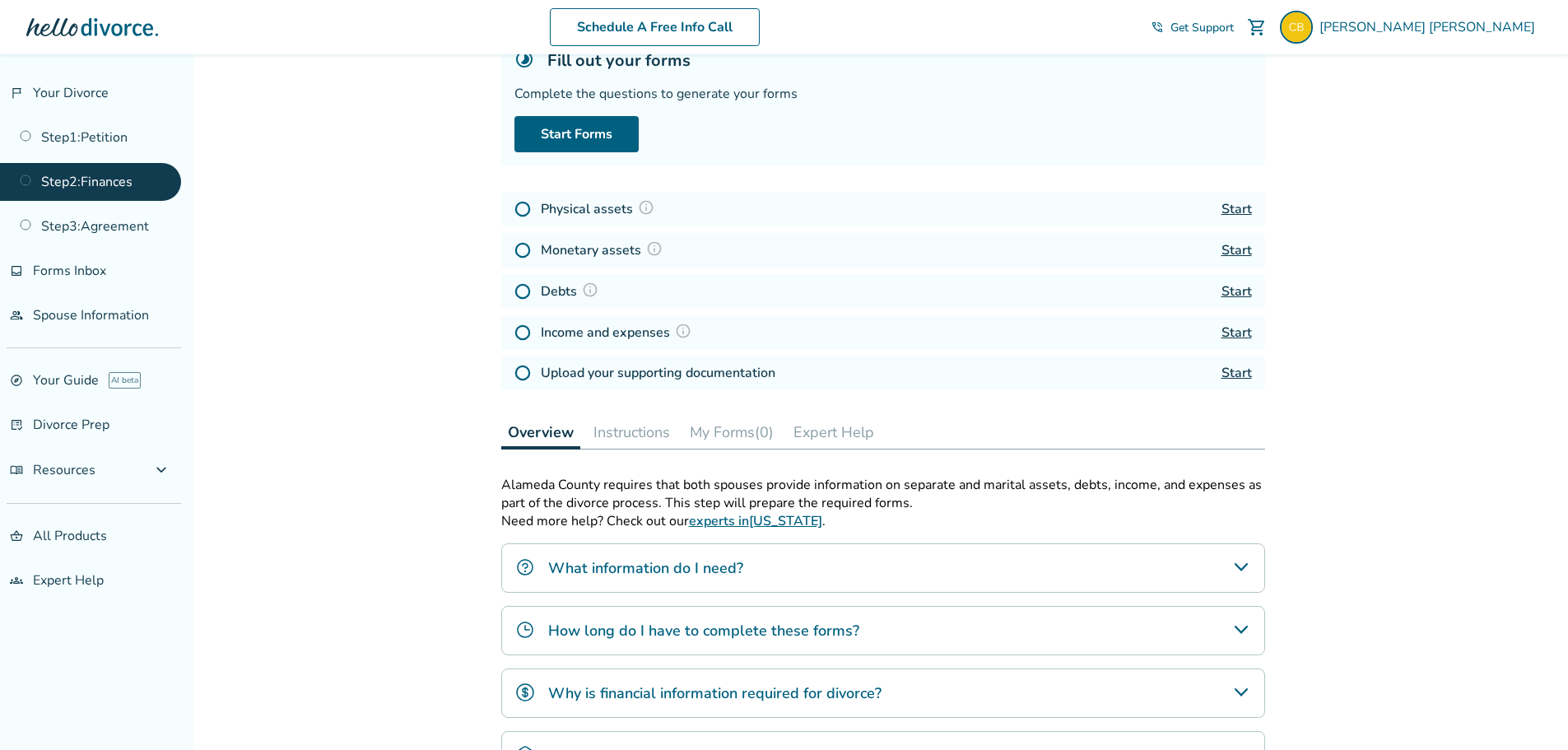
scroll to position [247, 0]
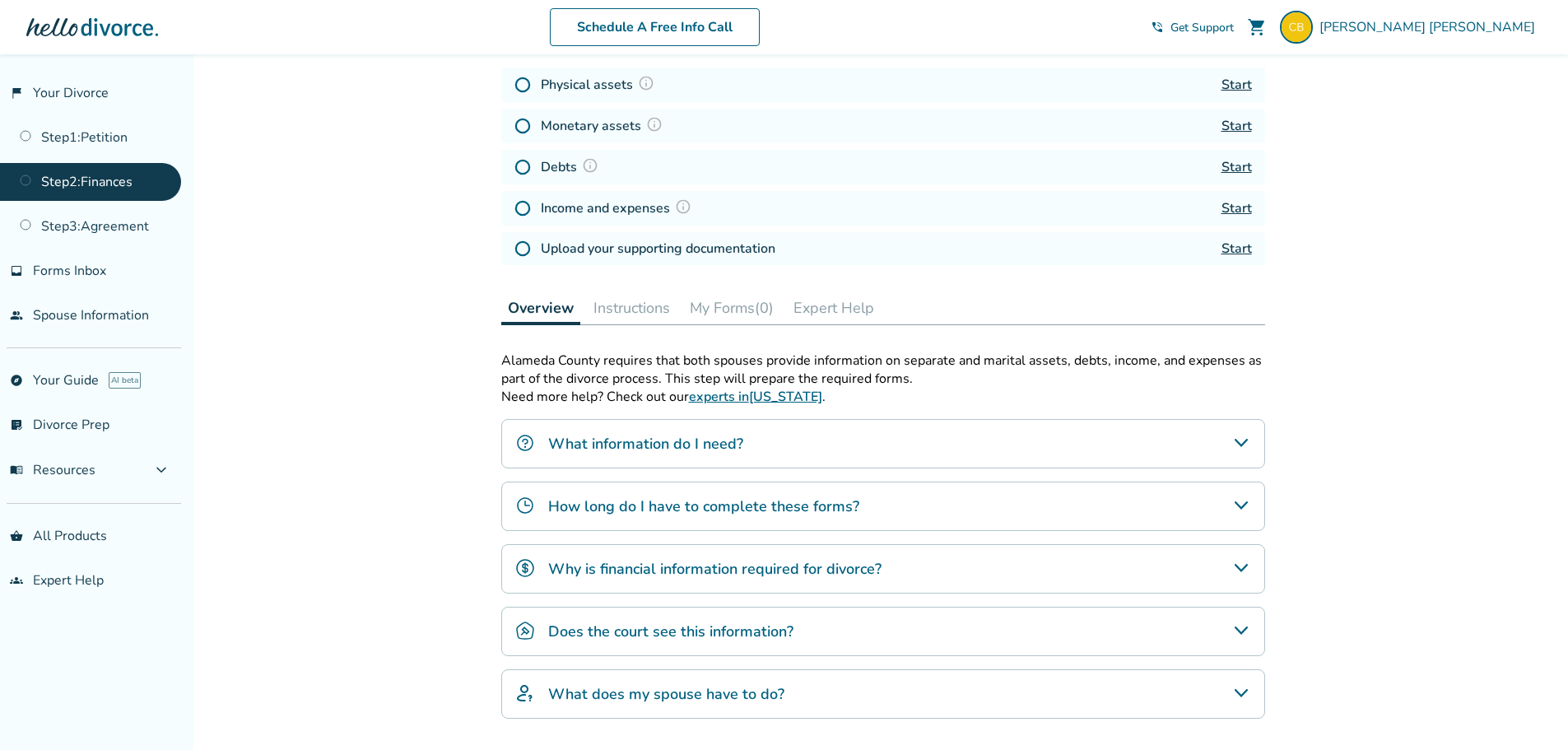
click at [745, 489] on div "How long do I have to complete these forms?" at bounding box center [883, 506] width 764 height 49
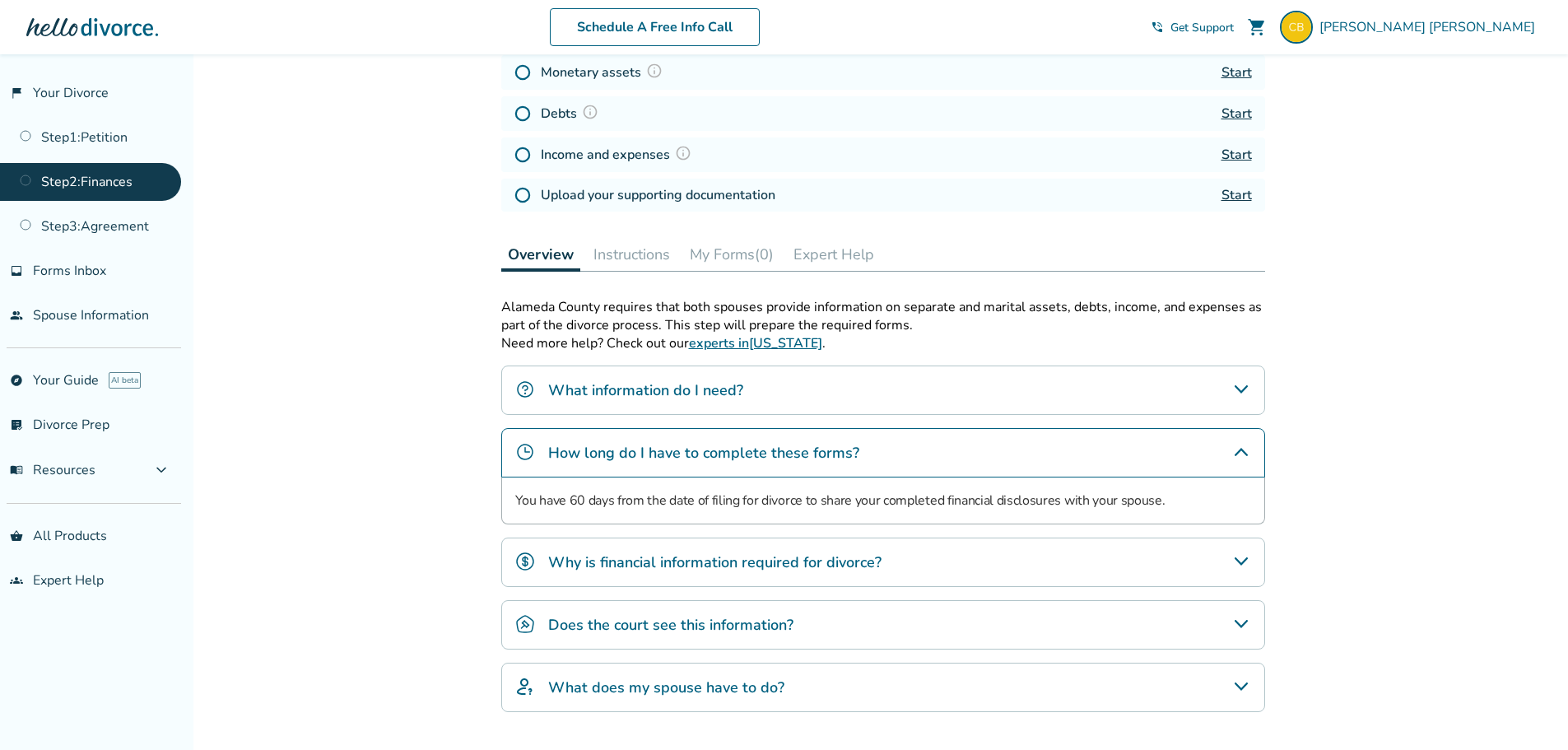
scroll to position [329, 0]
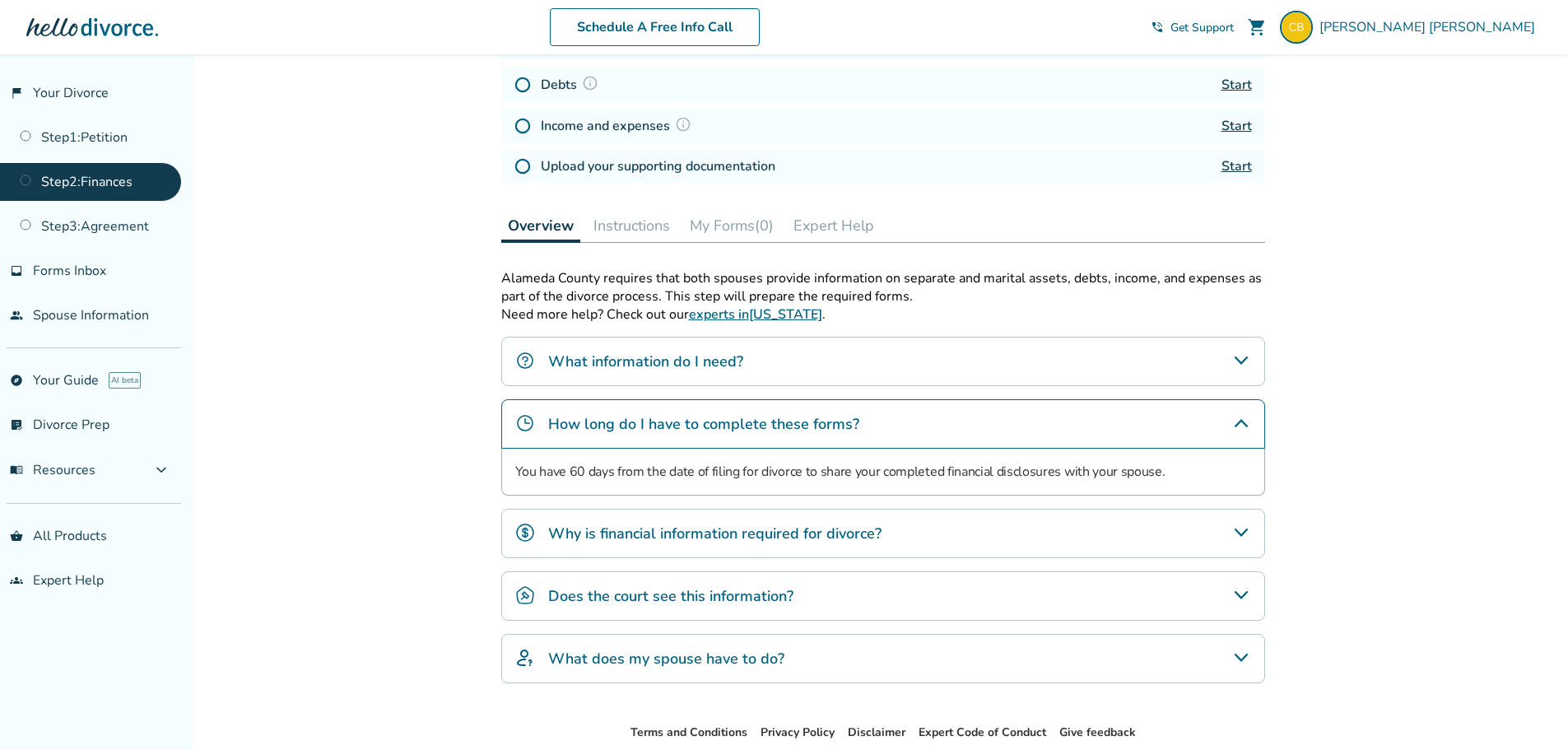
click at [716, 531] on h4 "Why is financial information required for divorce?" at bounding box center [714, 534] width 333 height 21
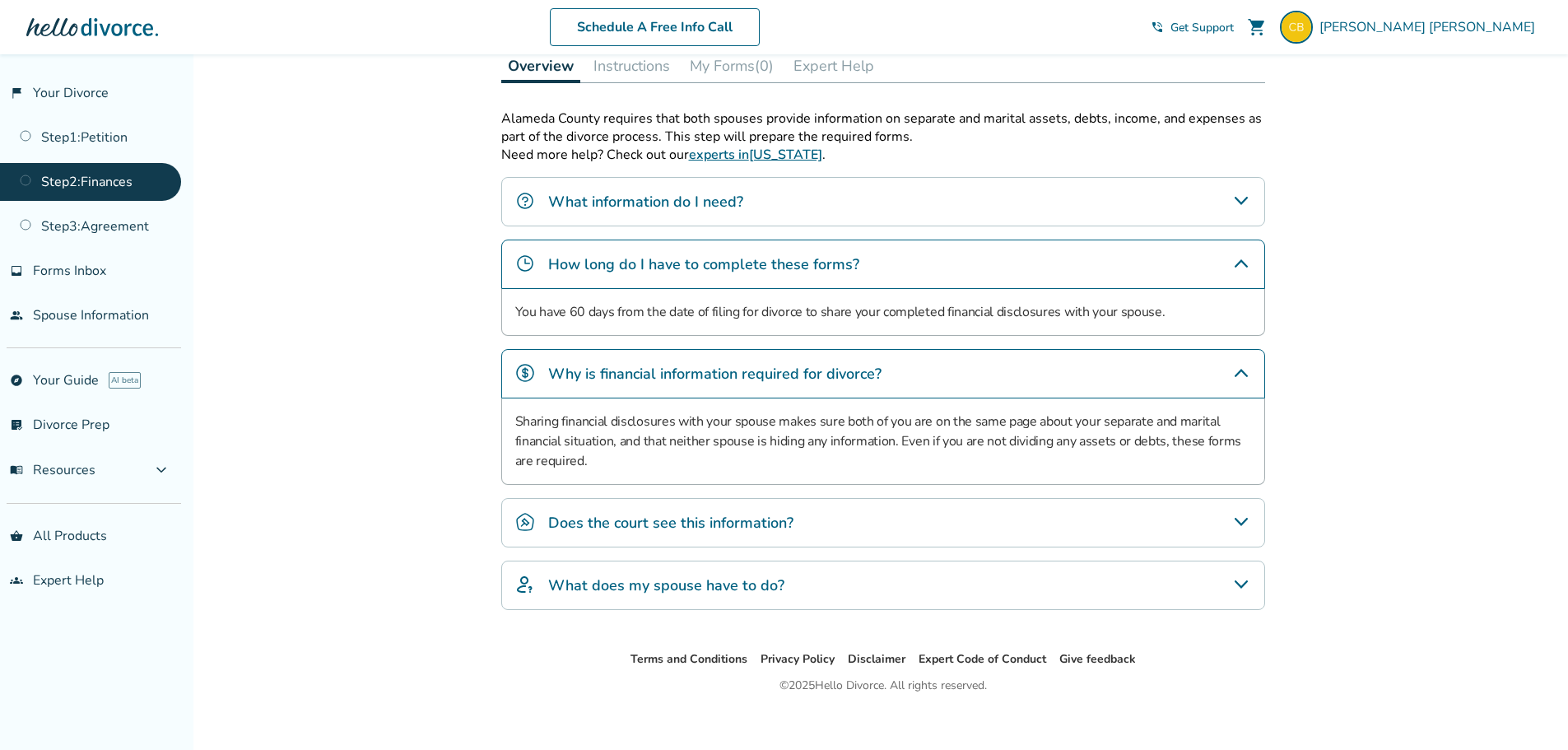
scroll to position [494, 0]
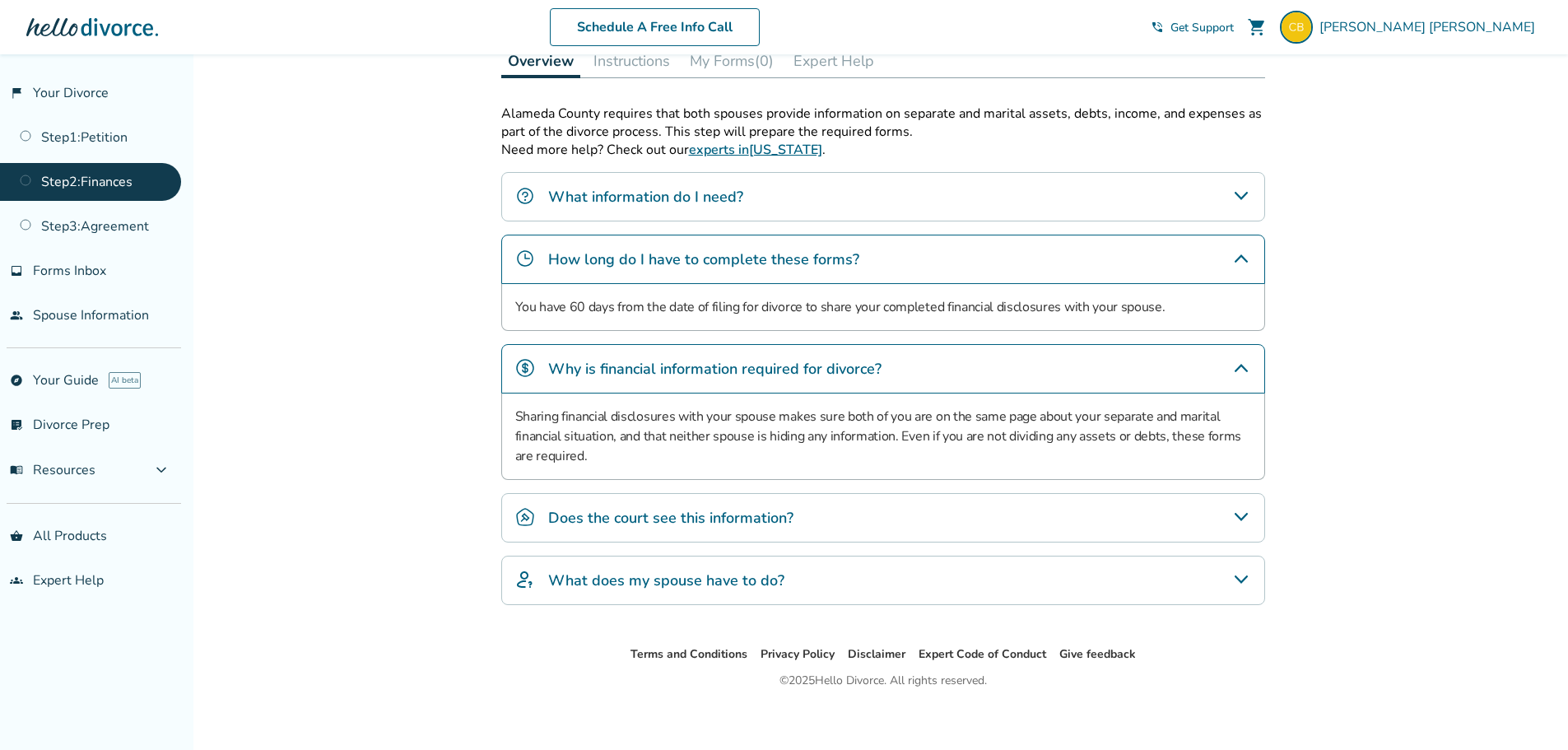
click at [719, 529] on div "Does the court see this information?" at bounding box center [883, 517] width 764 height 49
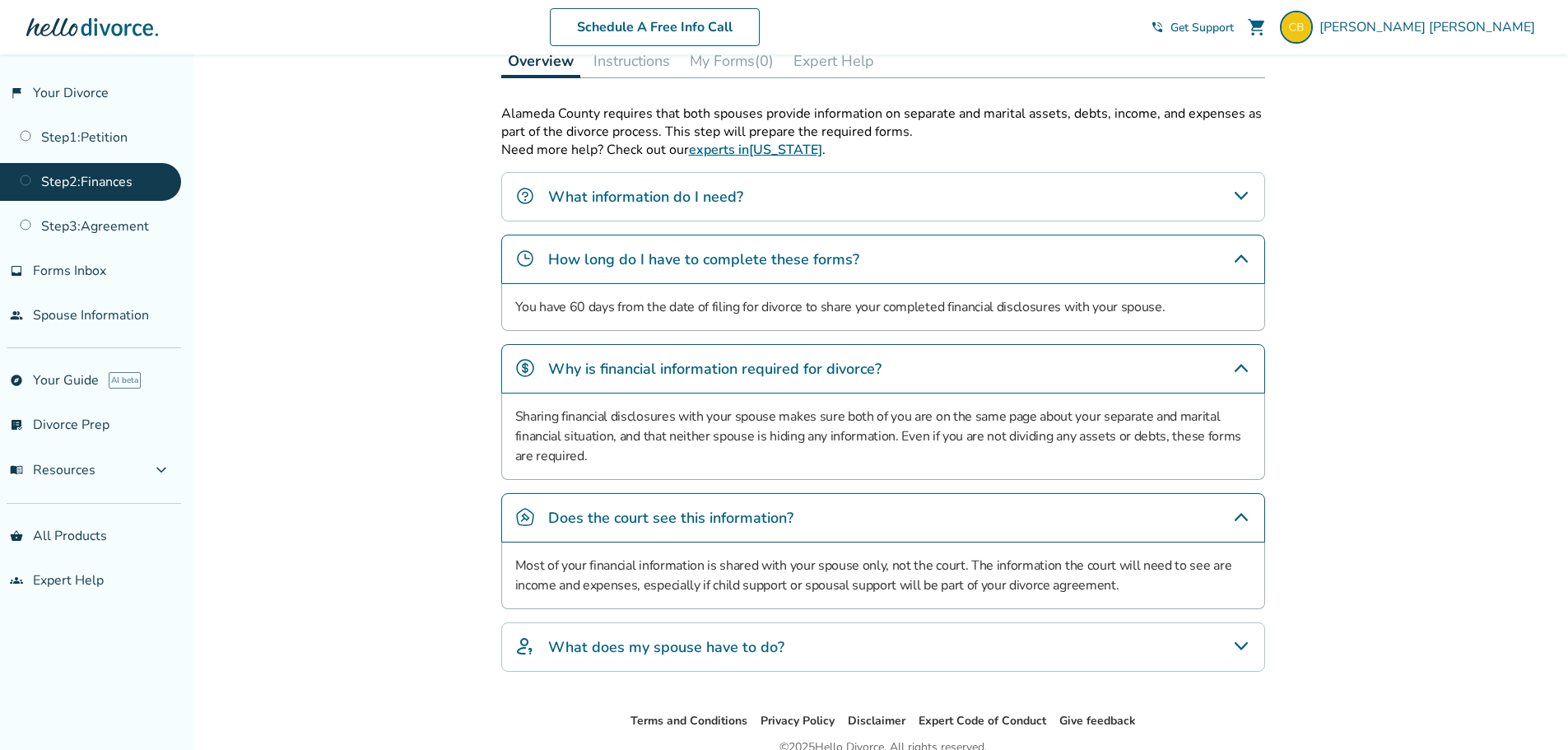
click at [714, 644] on h4 "What does my spouse have to do?" at bounding box center [666, 647] width 236 height 21
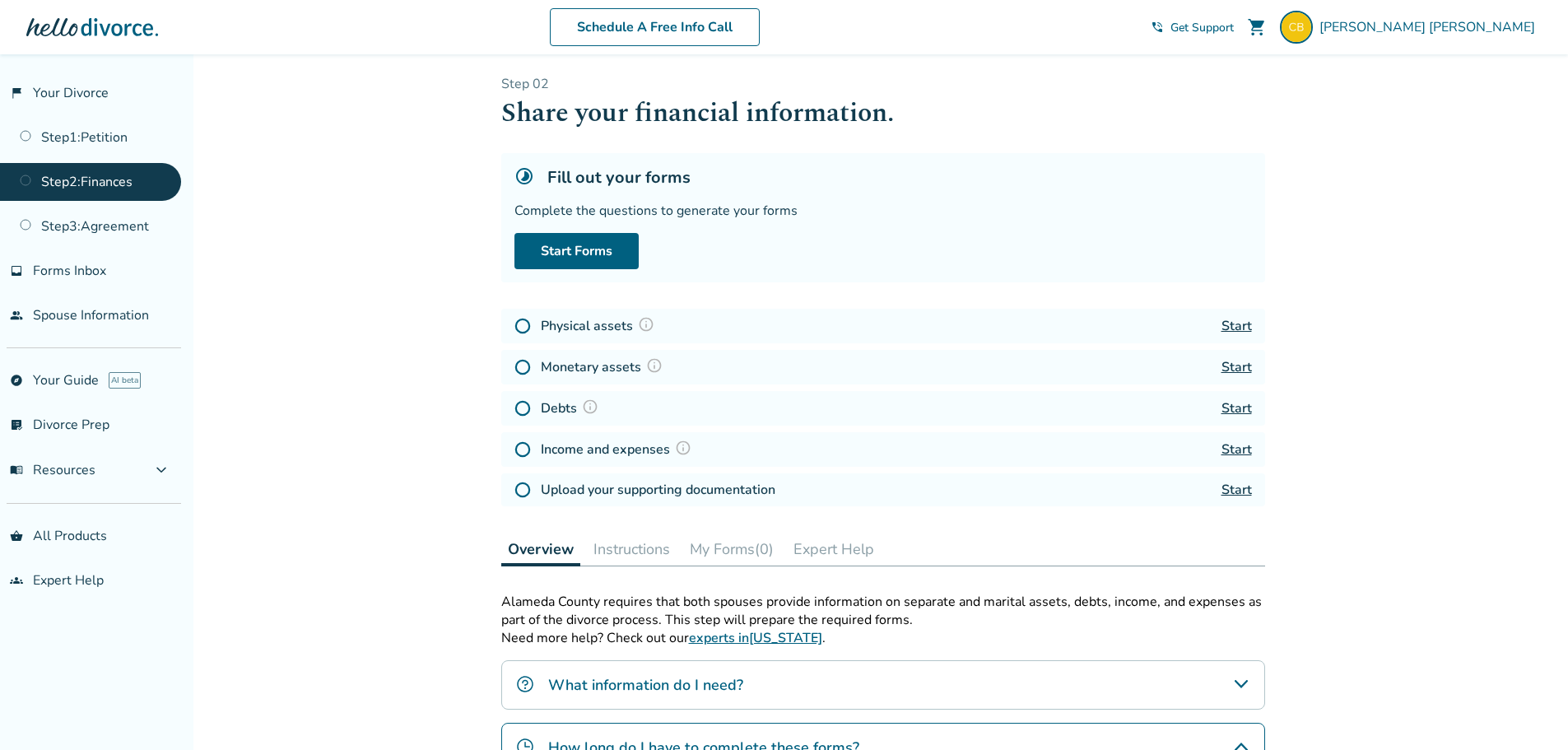
scroll to position [0, 0]
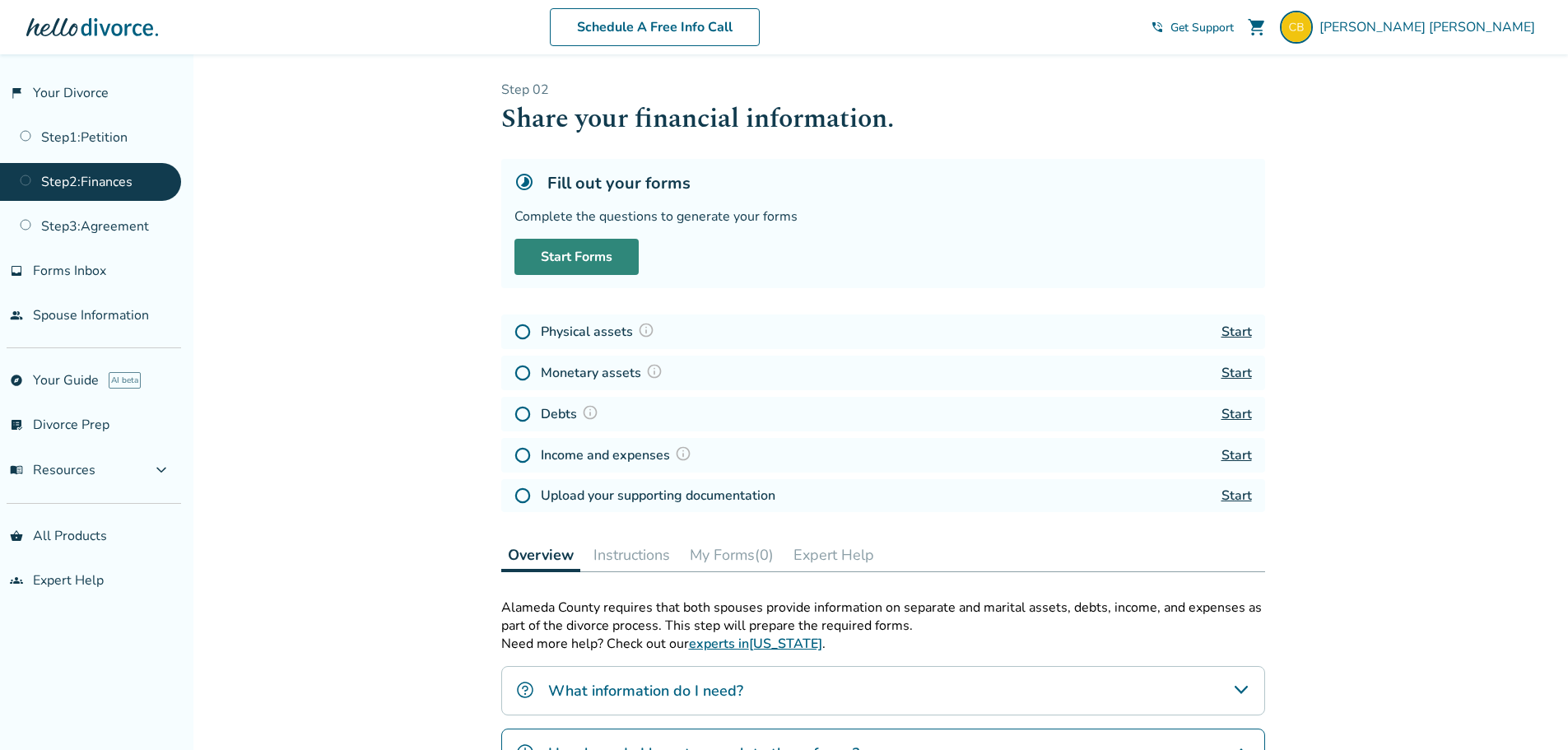
click at [599, 253] on link "Start Forms" at bounding box center [576, 257] width 124 height 37
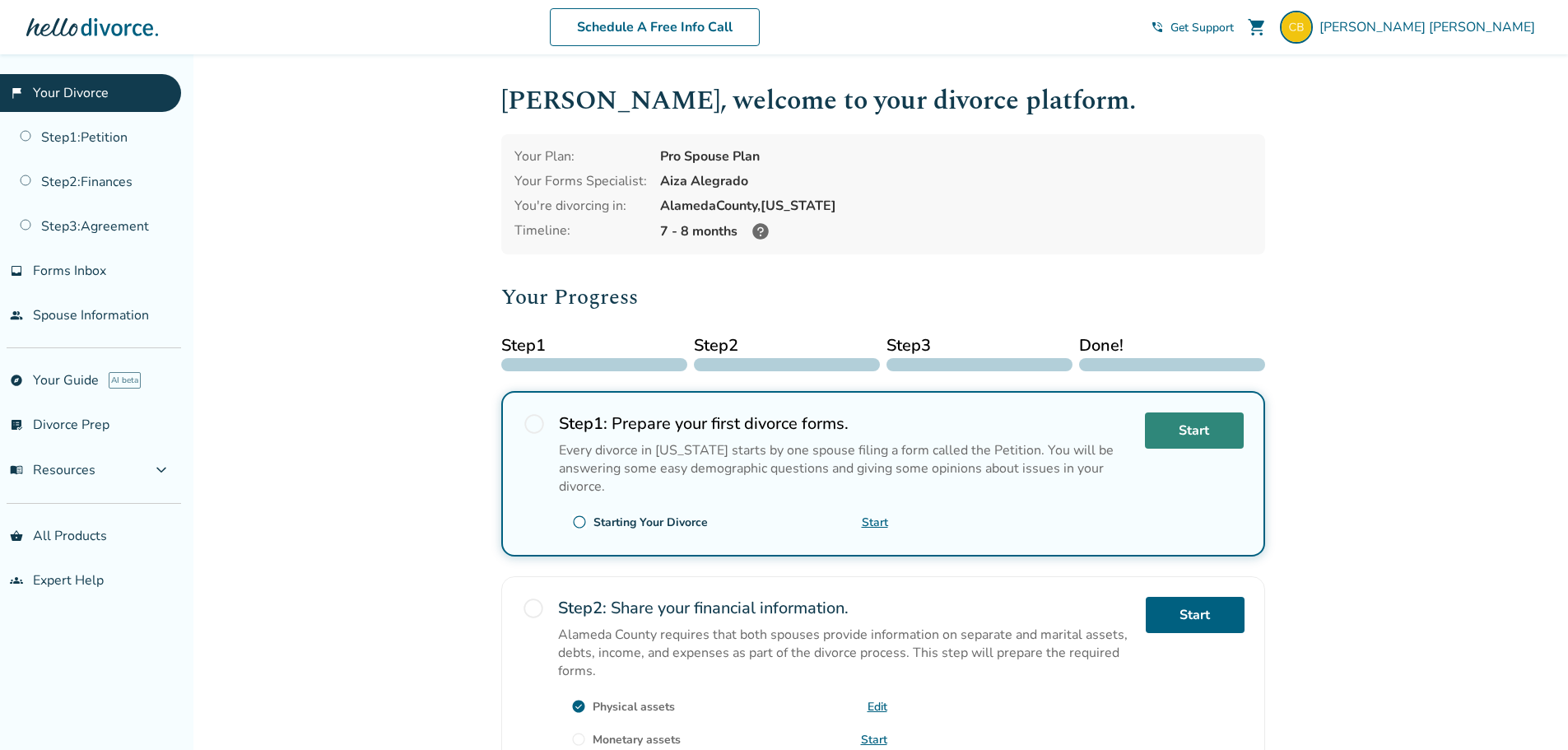
click at [1207, 429] on link "Start" at bounding box center [1194, 431] width 98 height 37
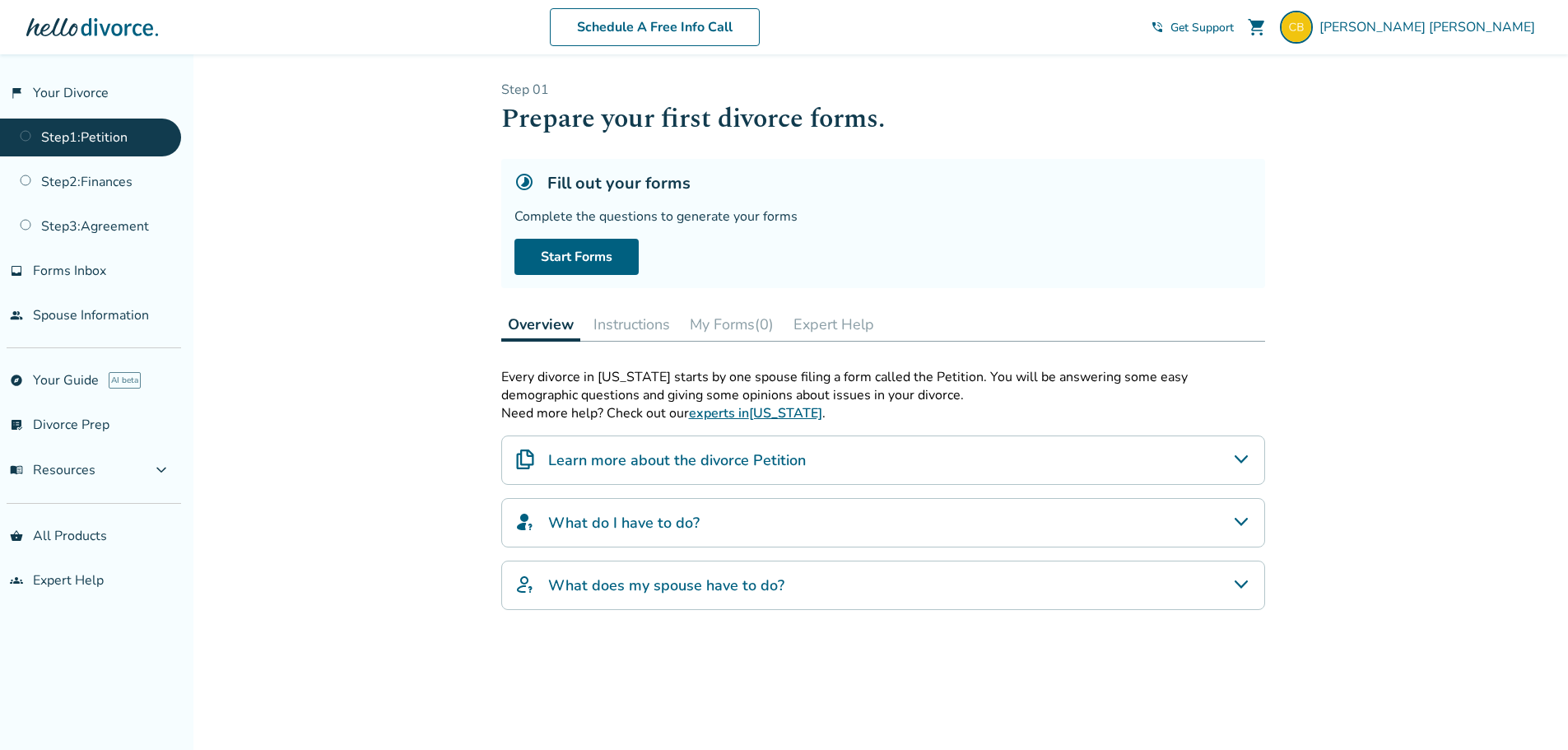
click at [608, 319] on button "Instructions" at bounding box center [631, 324] width 90 height 33
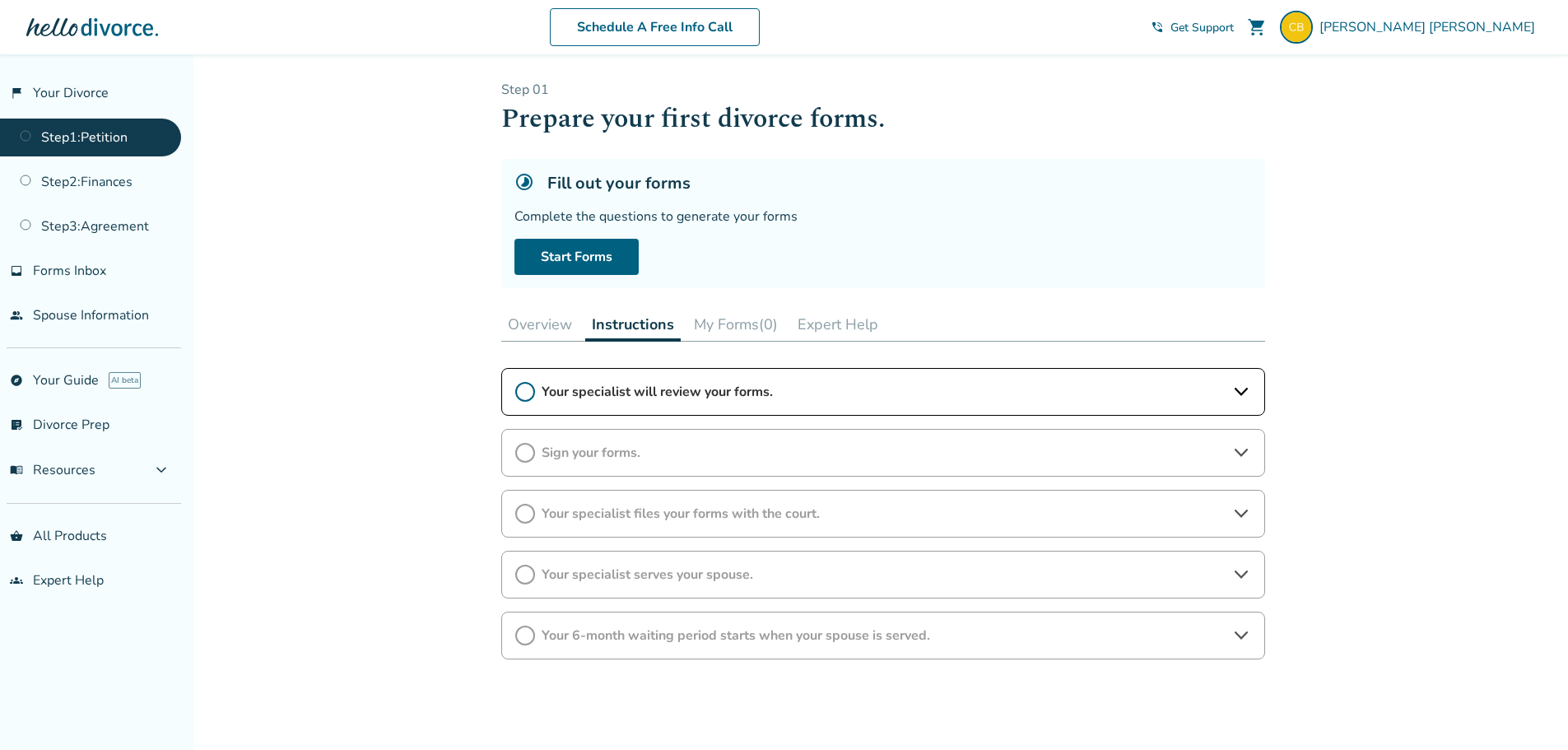
click at [697, 315] on button "My Forms (0)" at bounding box center [735, 324] width 97 height 33
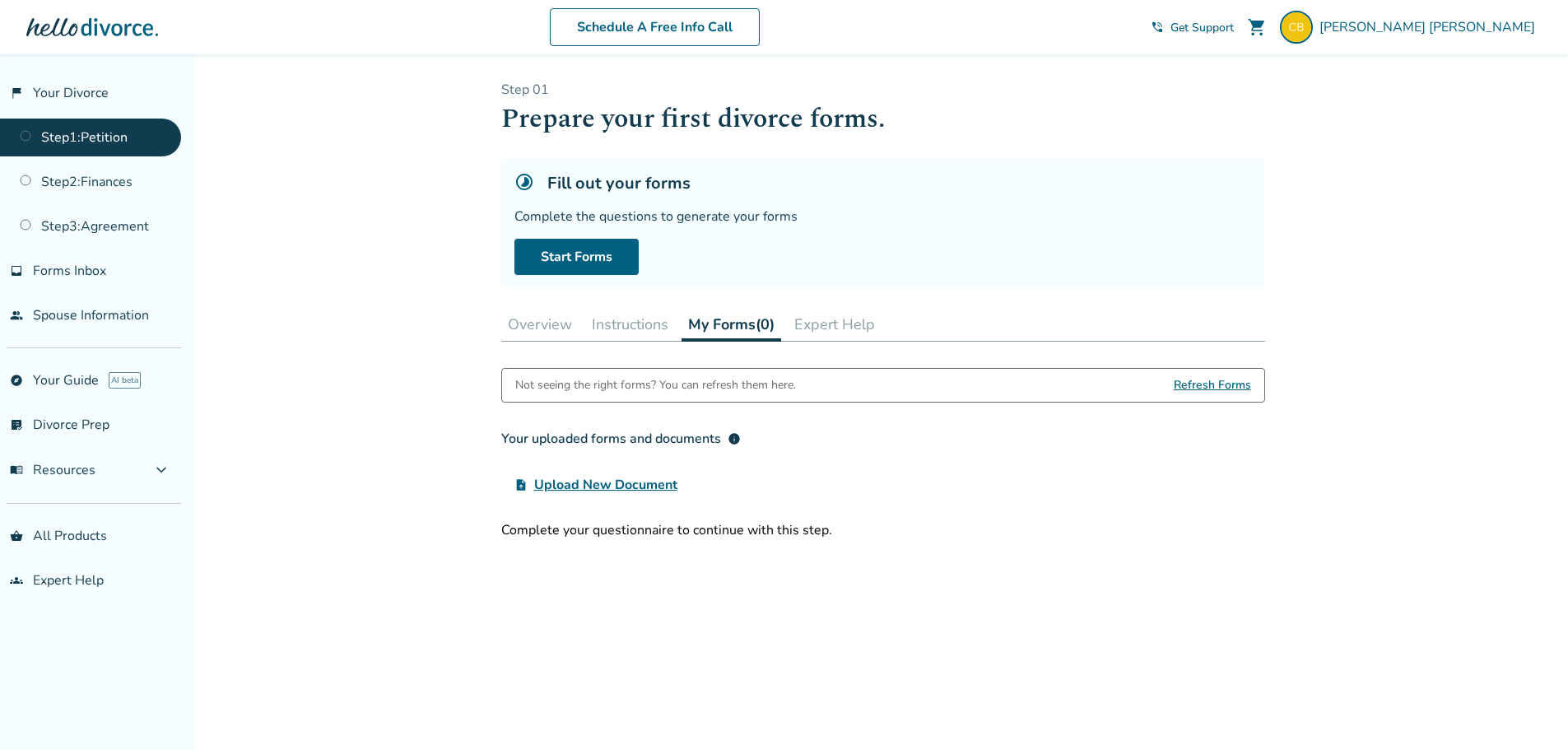
click at [520, 315] on button "Overview" at bounding box center [539, 324] width 77 height 33
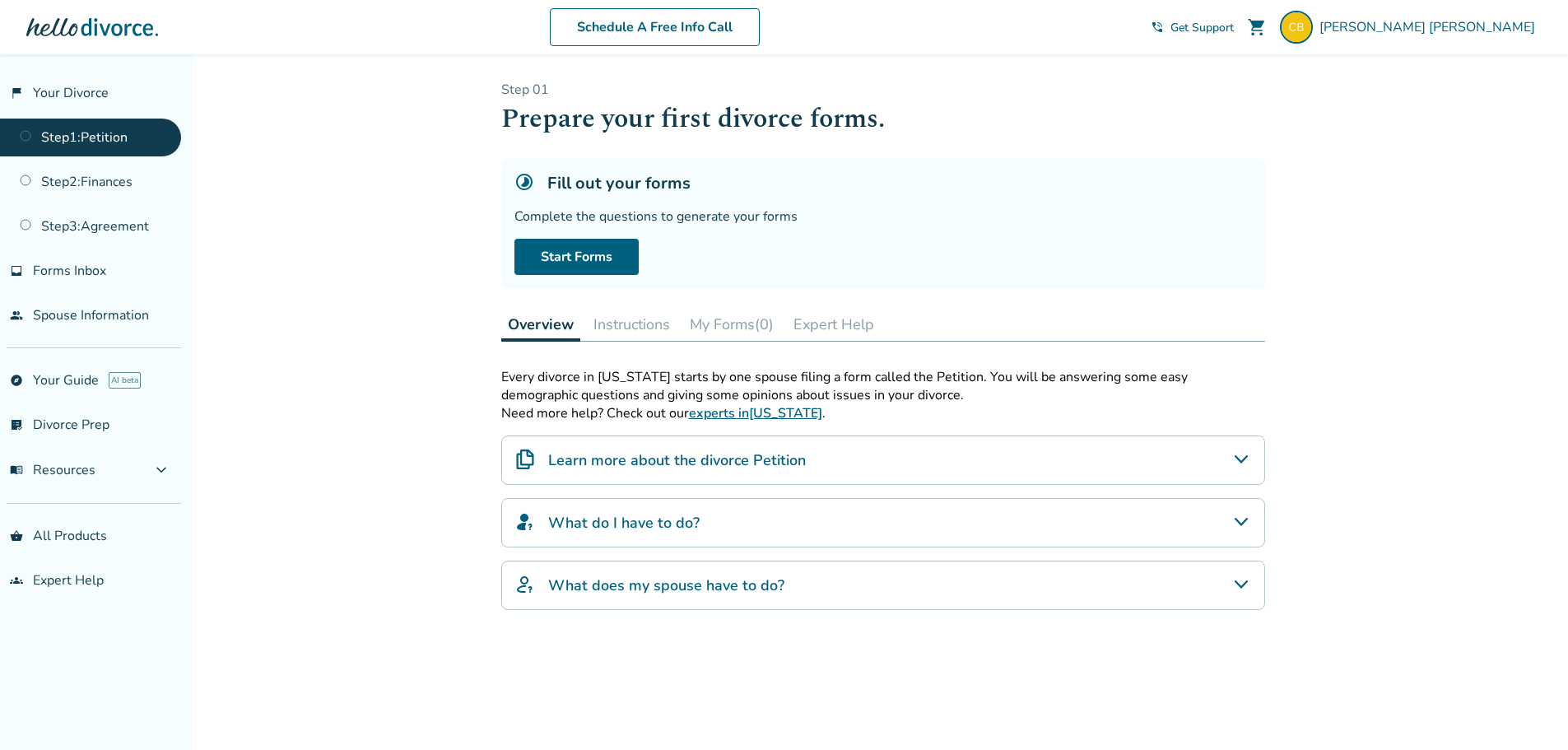
click at [683, 467] on h4 "Learn more about the divorce Petition" at bounding box center [676, 460] width 258 height 21
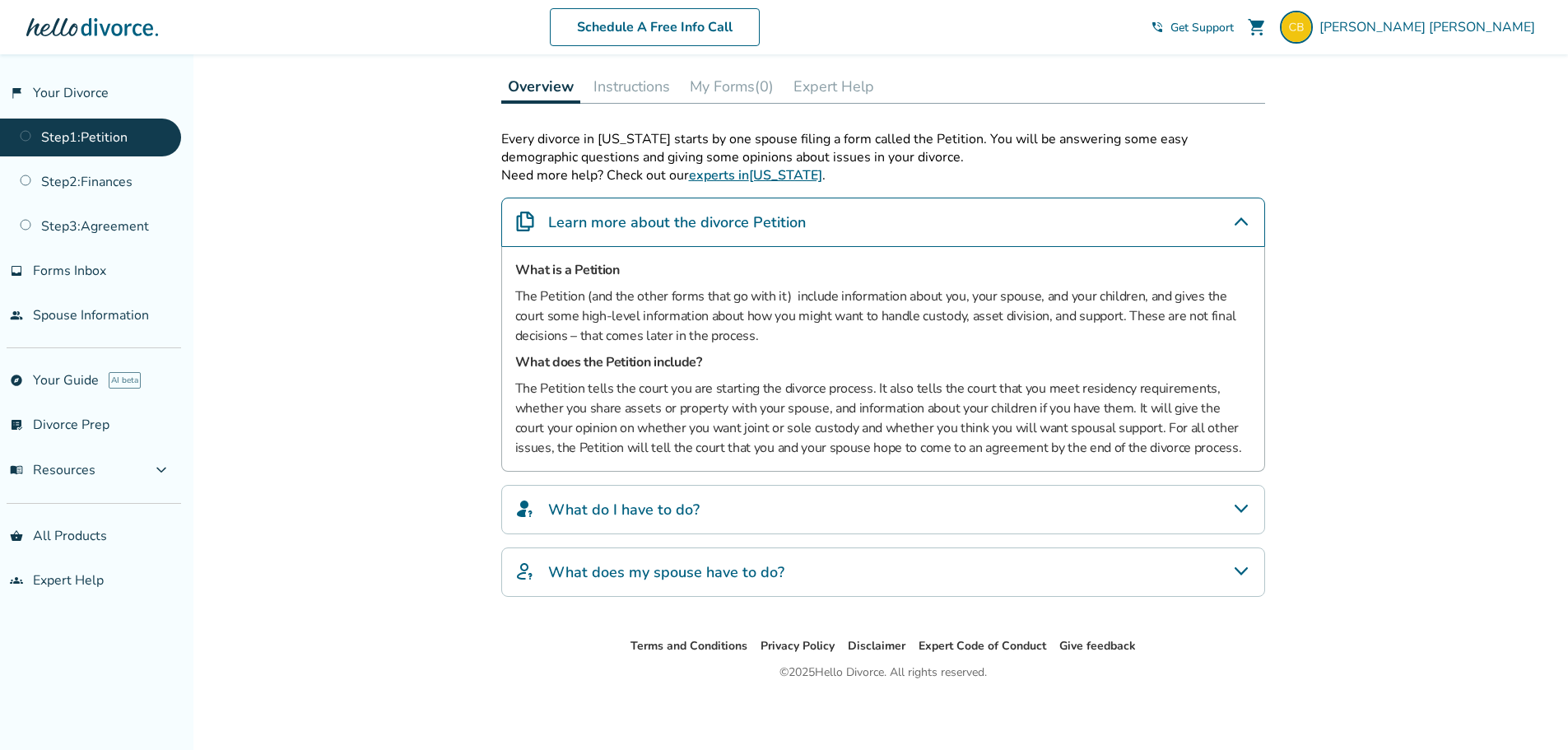
scroll to position [239, 0]
click at [653, 503] on h4 "What do I have to do?" at bounding box center [623, 508] width 151 height 21
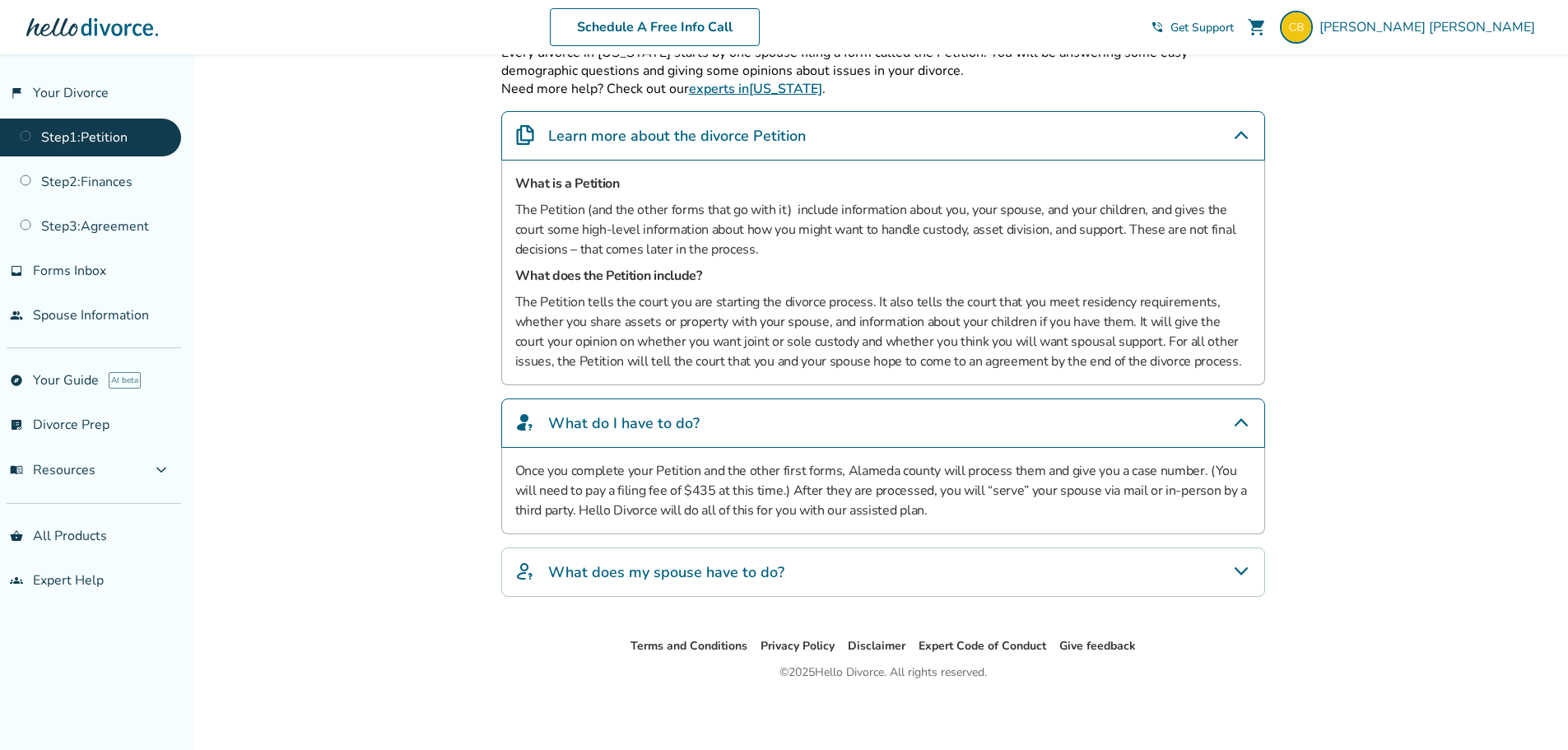
scroll to position [326, 0]
click at [743, 562] on h4 "What does my spouse have to do?" at bounding box center [666, 570] width 236 height 21
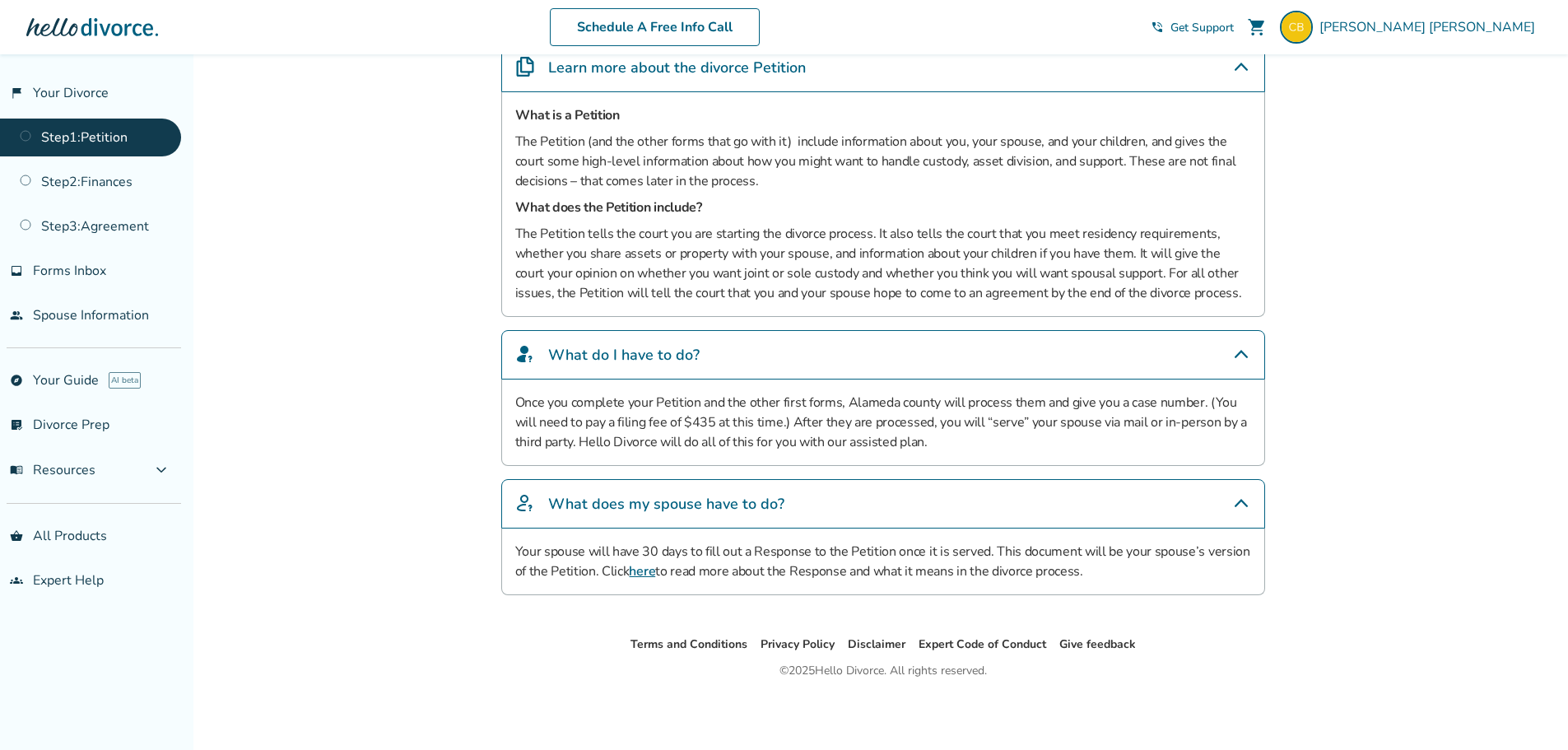
scroll to position [0, 0]
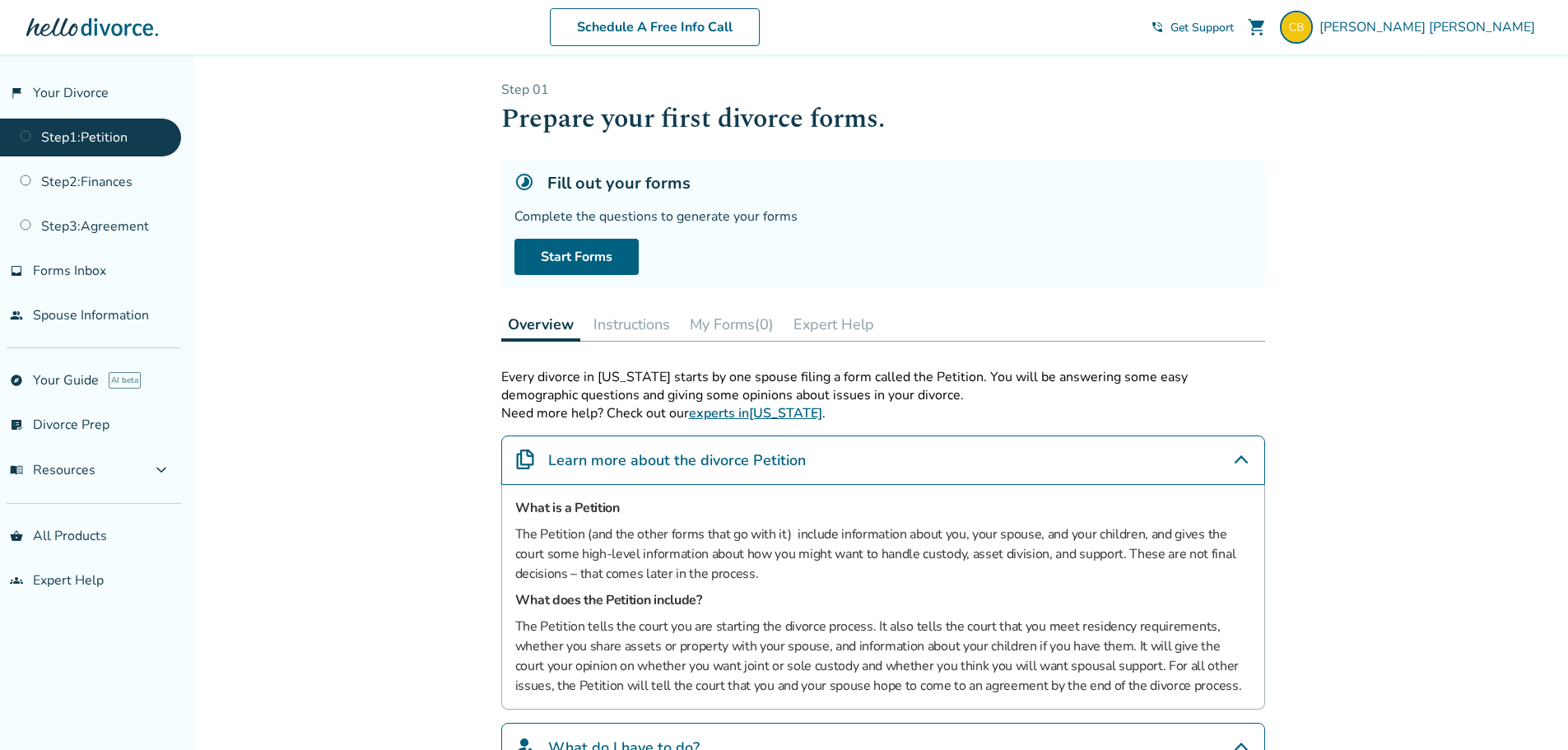
click at [109, 179] on link "Step 2 : Finances" at bounding box center [91, 181] width 181 height 38
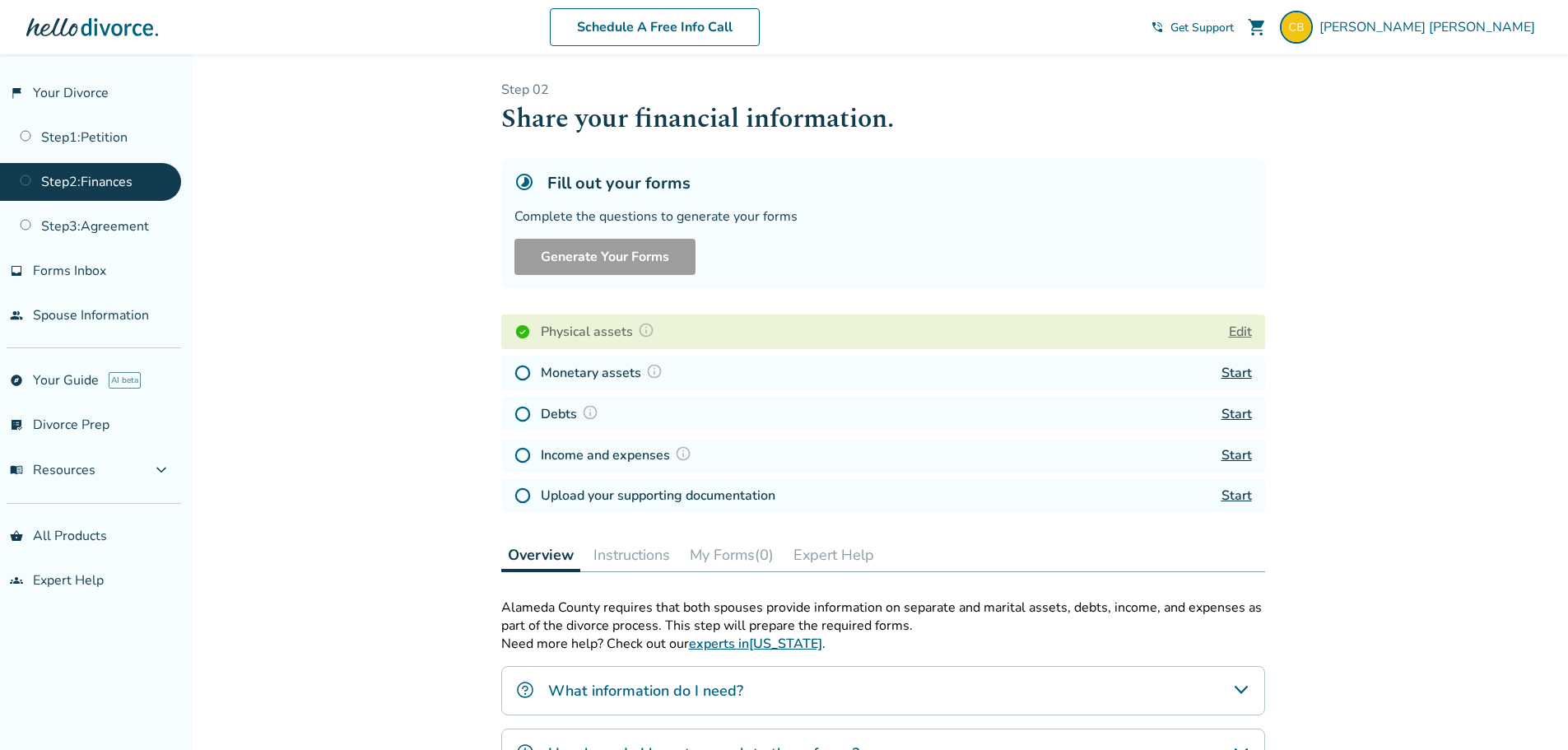
click at [1233, 375] on link "Start" at bounding box center [1237, 373] width 31 height 18
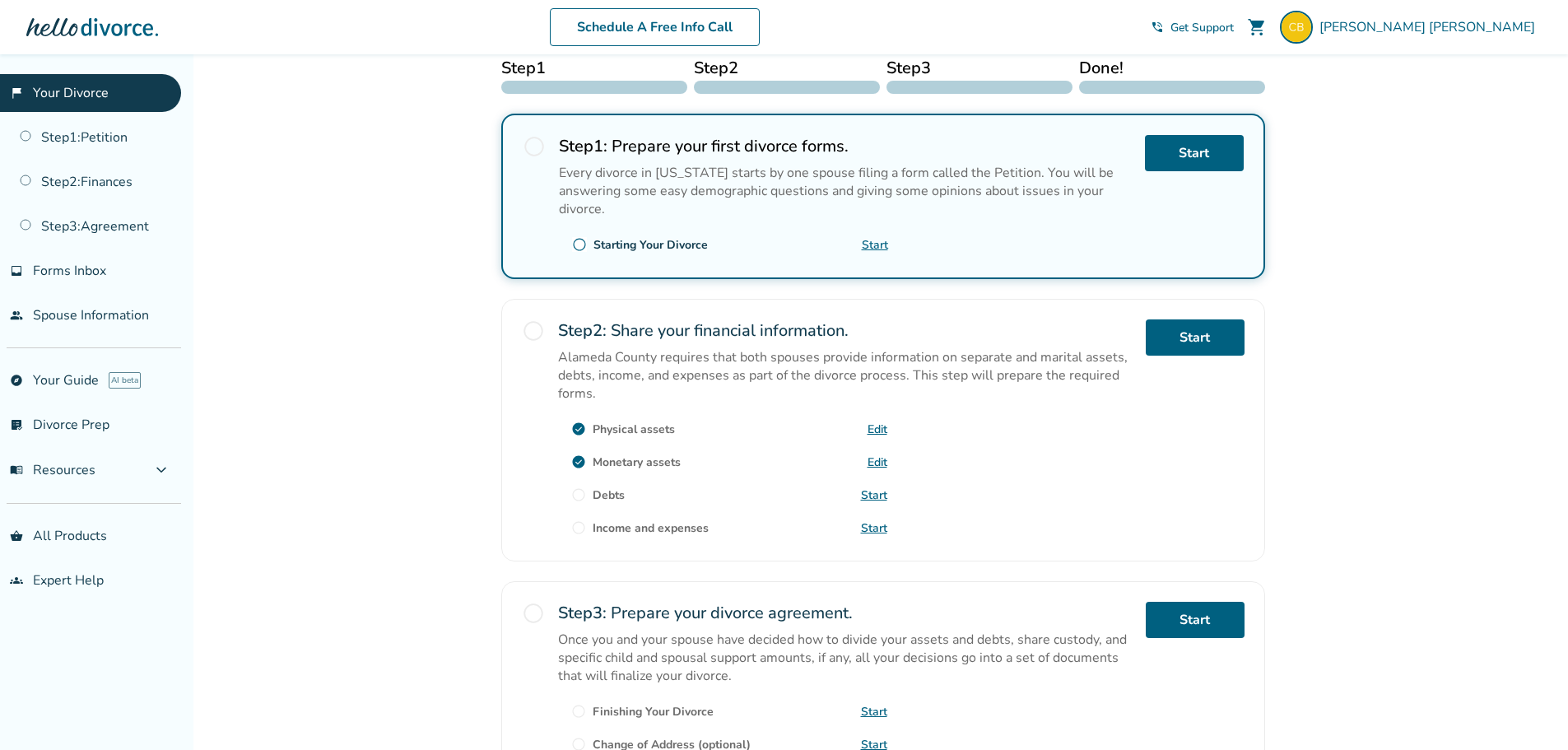
scroll to position [329, 0]
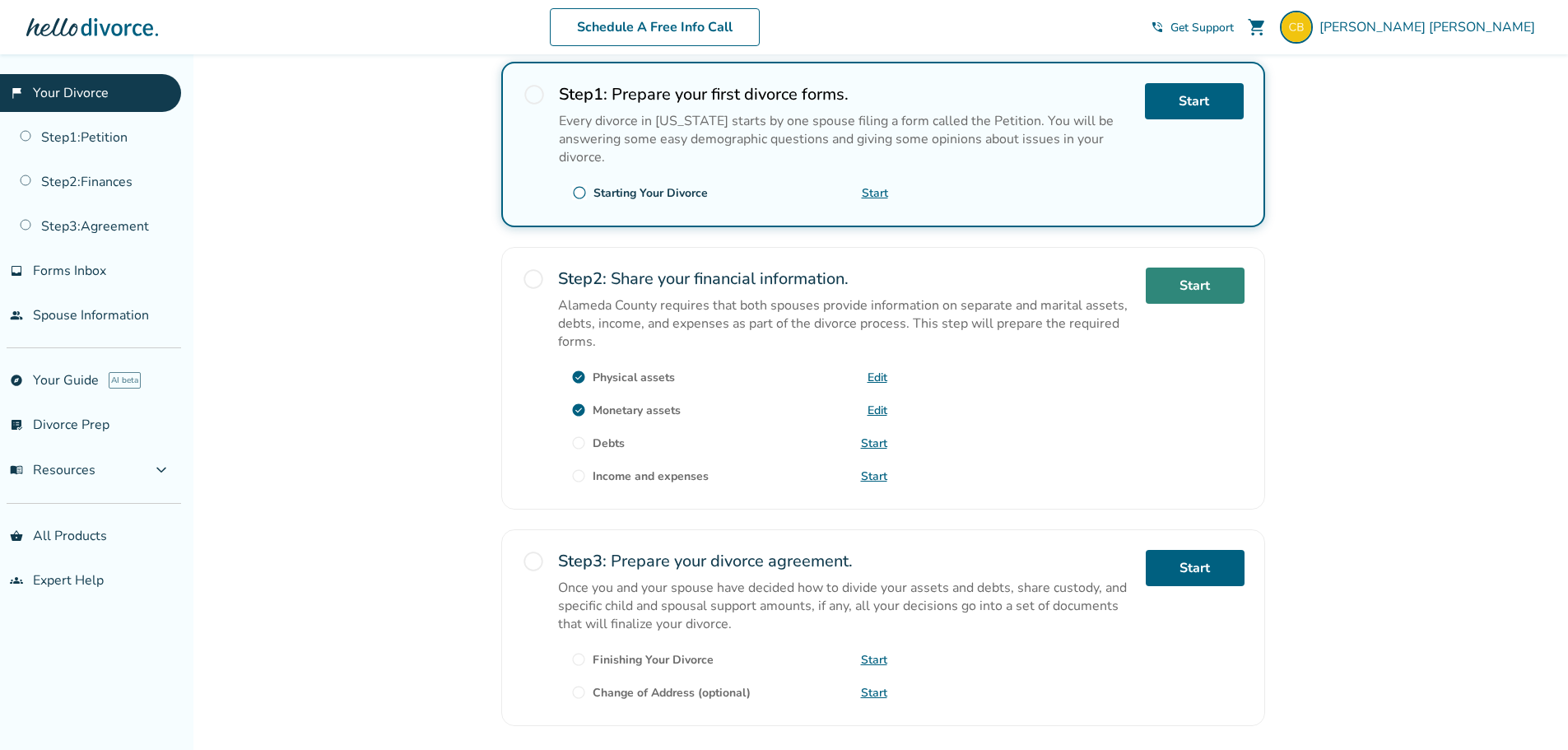
click at [1178, 297] on link "Start" at bounding box center [1195, 286] width 98 height 37
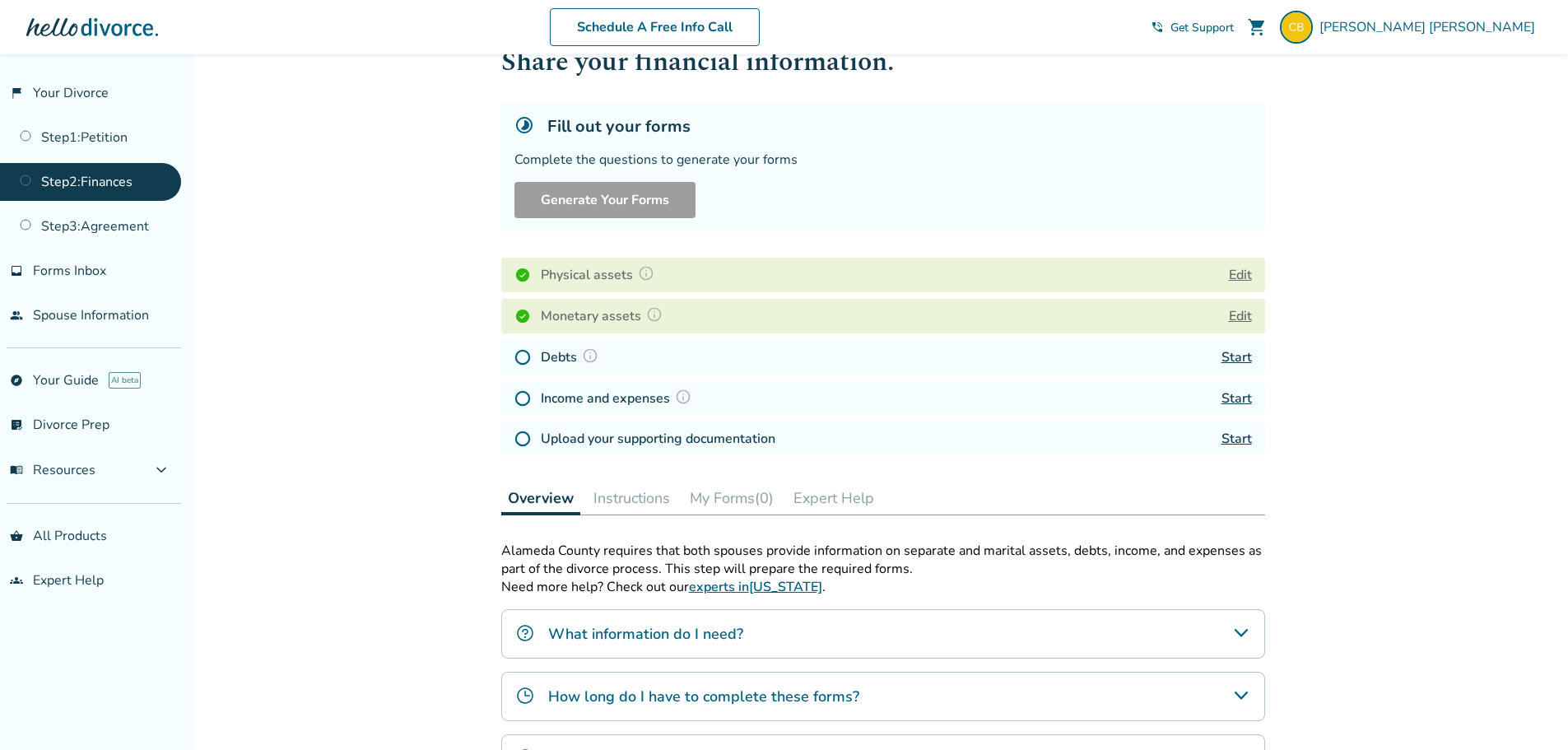
scroll to position [82, 0]
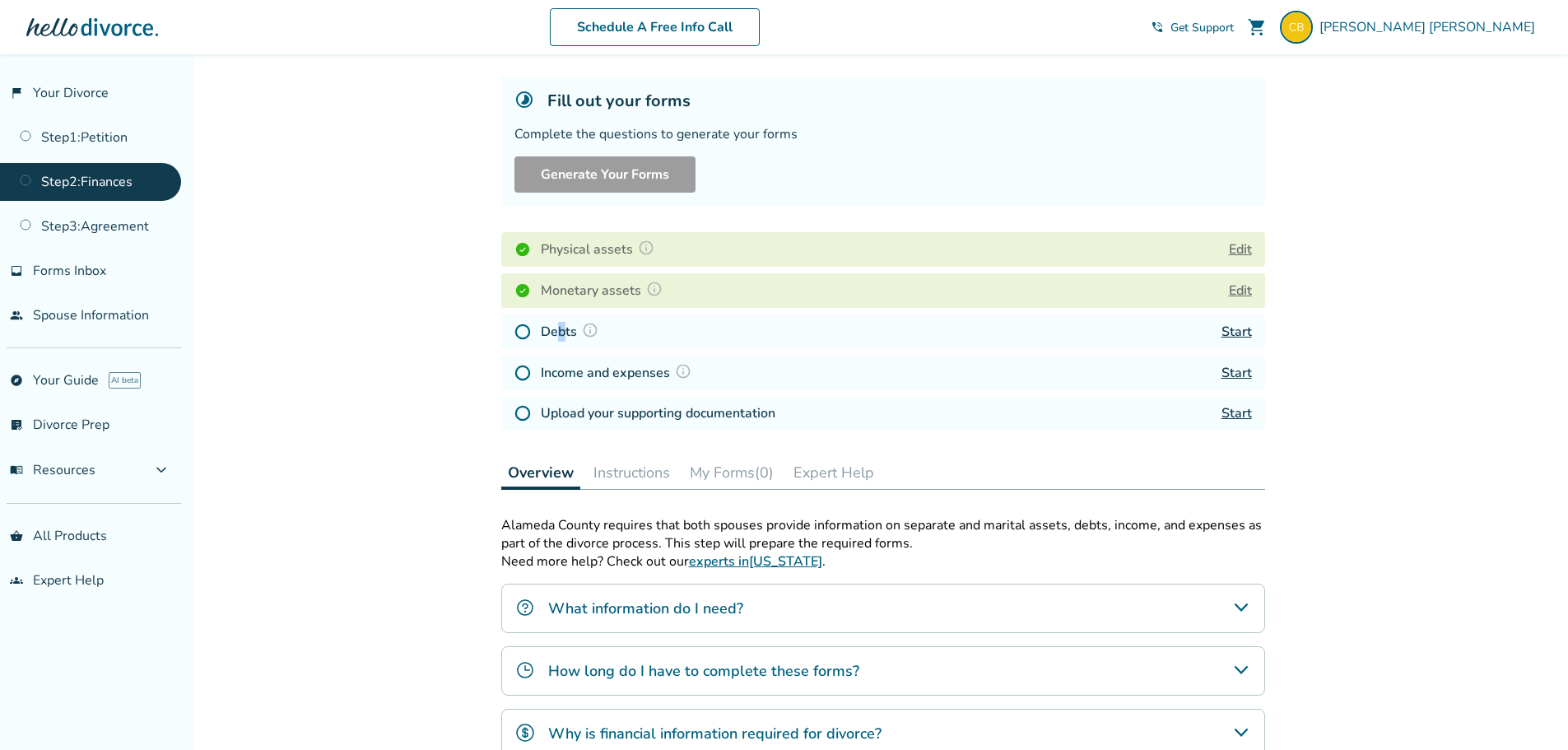
click at [562, 333] on h4 "Debts" at bounding box center [571, 332] width 63 height 21
click at [1244, 331] on link "Start" at bounding box center [1237, 331] width 31 height 18
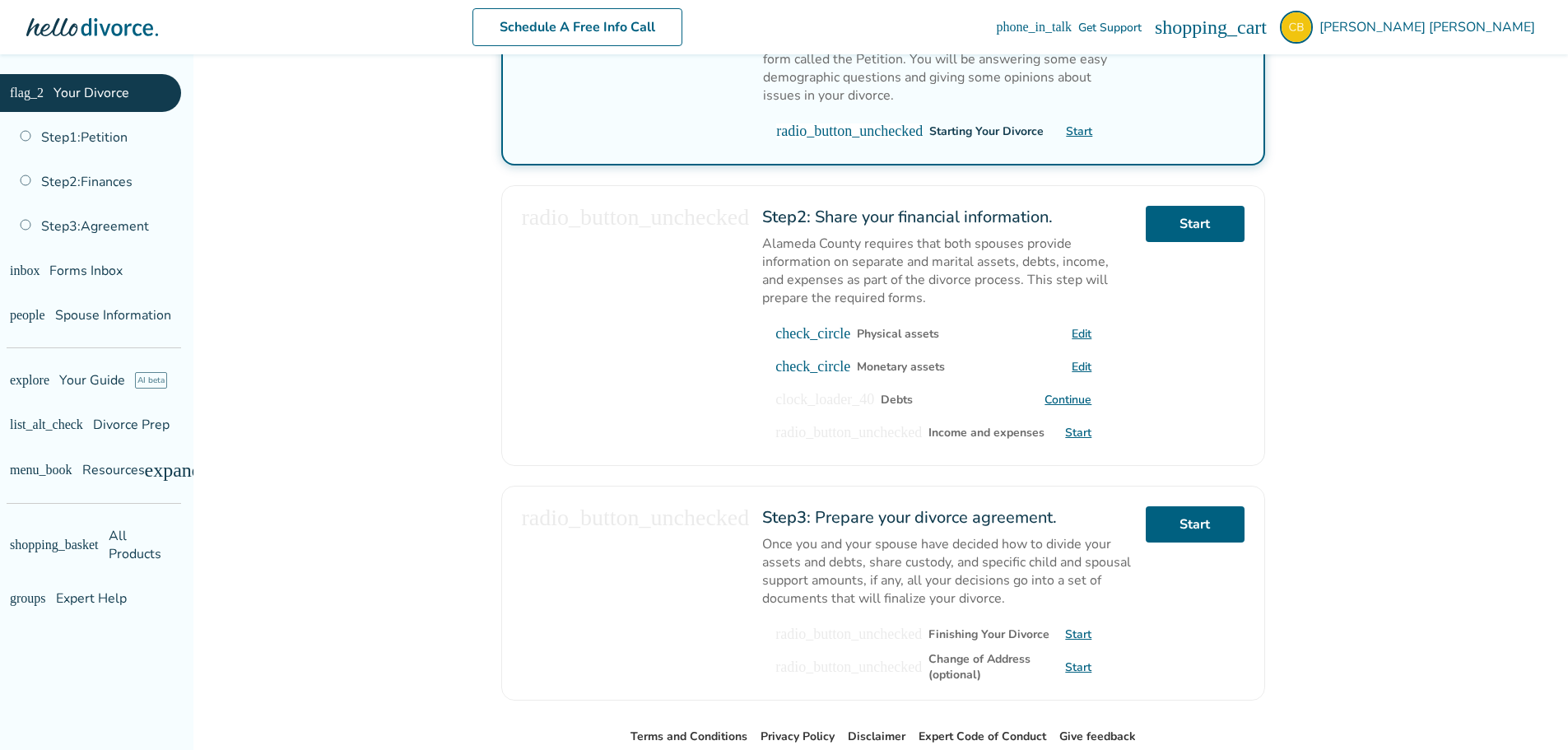
scroll to position [447, 0]
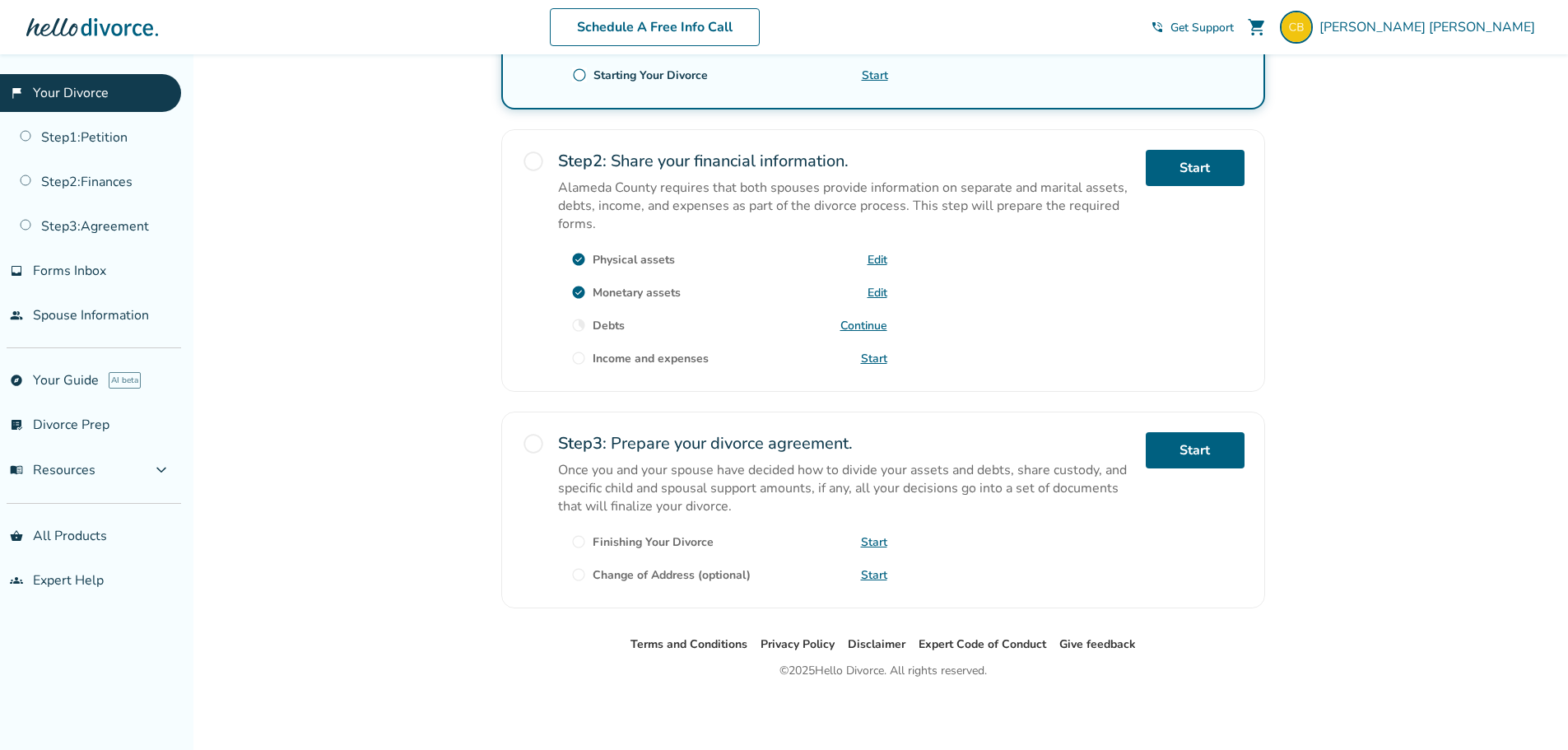
click at [867, 359] on link "Start" at bounding box center [873, 358] width 26 height 15
